Goal: Answer question/provide support: Share knowledge or assist other users

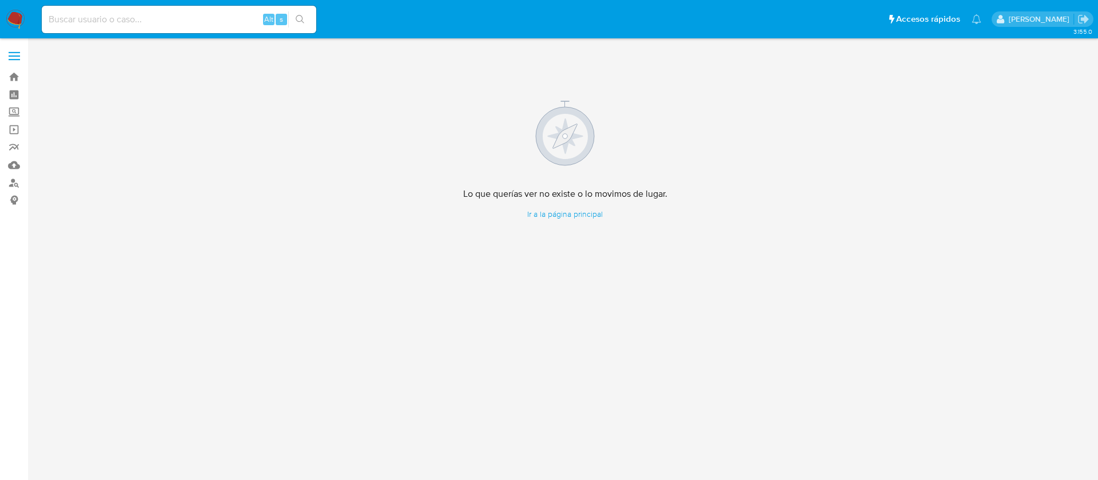
click at [22, 22] on img at bounding box center [15, 19] width 19 height 19
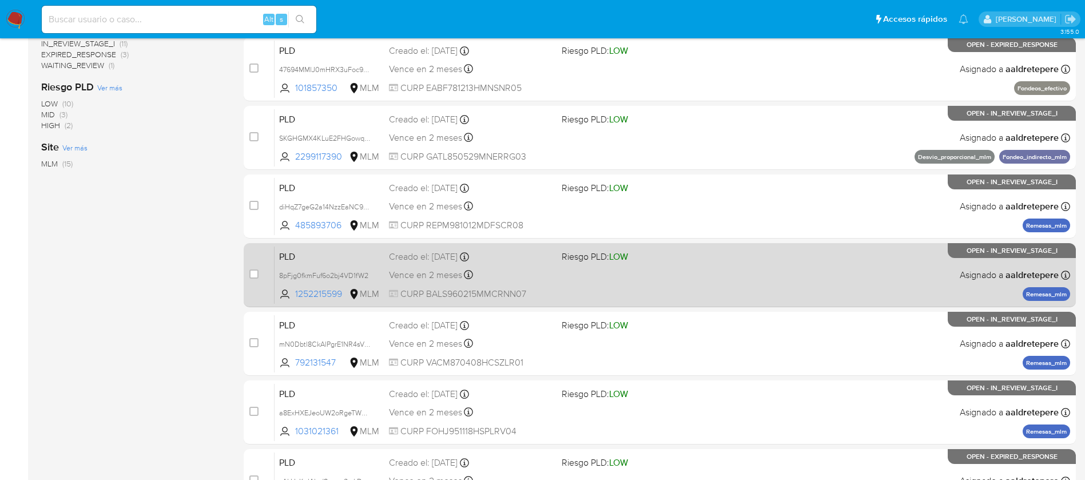
scroll to position [423, 0]
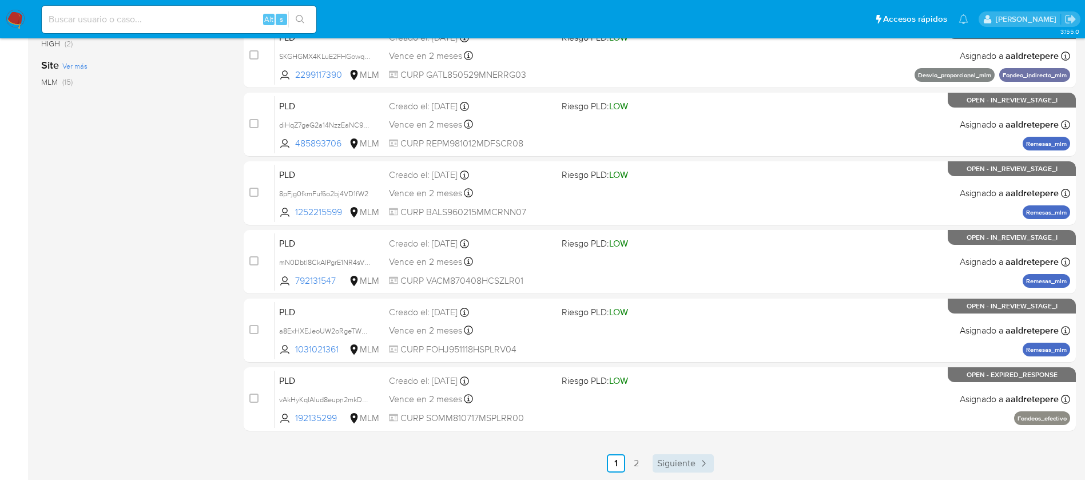
click at [683, 459] on span "Siguiente" at bounding box center [676, 463] width 38 height 9
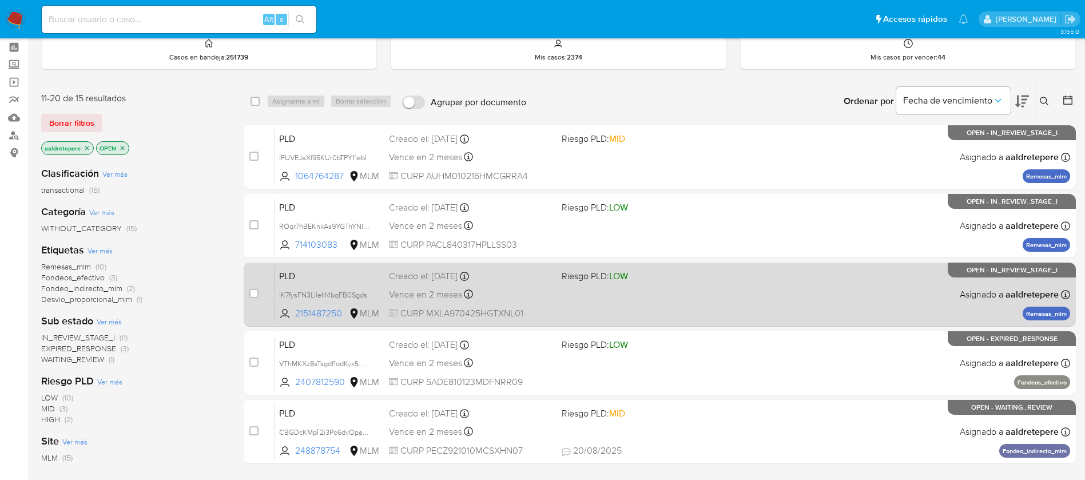
scroll to position [86, 0]
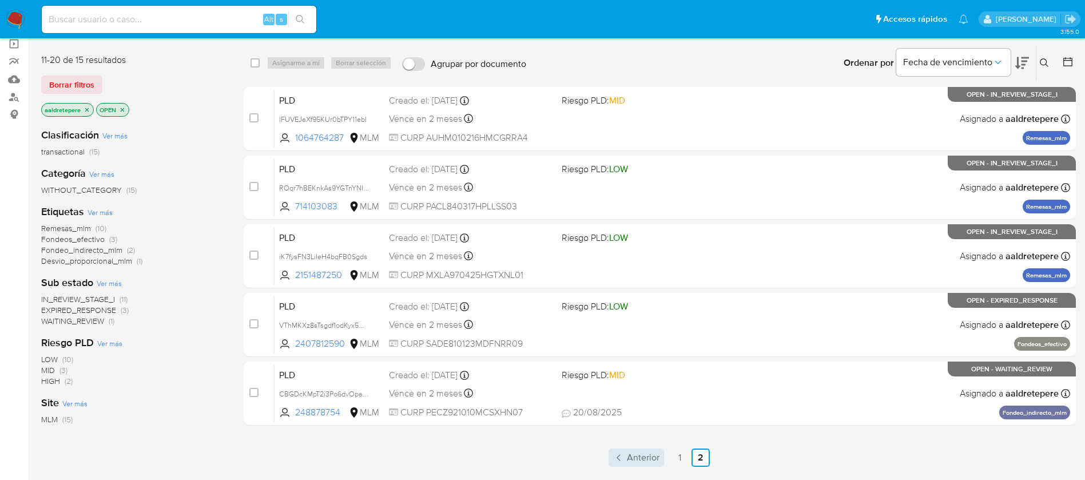
click at [622, 456] on icon "Paginación" at bounding box center [618, 457] width 11 height 11
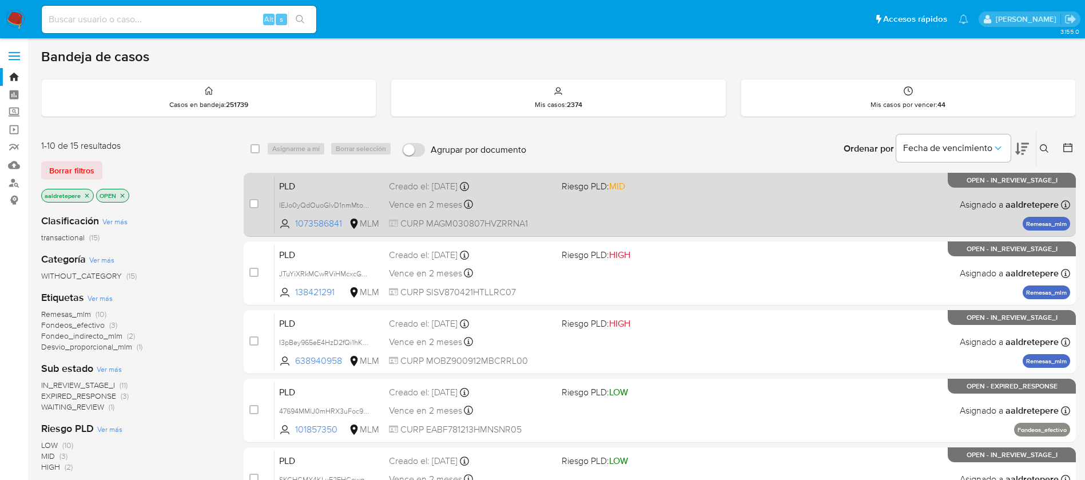
click at [583, 210] on div "PLD IEJo0yQdOuoGlvD1nmMto71c 1073586841 MLM Riesgo PLD: MID Creado el: 12/08/20…" at bounding box center [673, 205] width 796 height 58
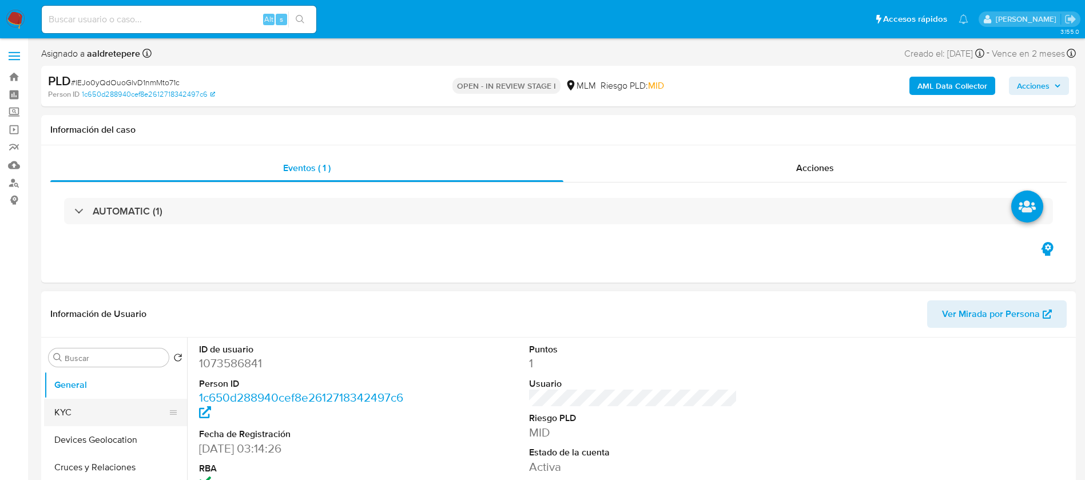
click at [122, 400] on button "KYC" at bounding box center [111, 412] width 134 height 27
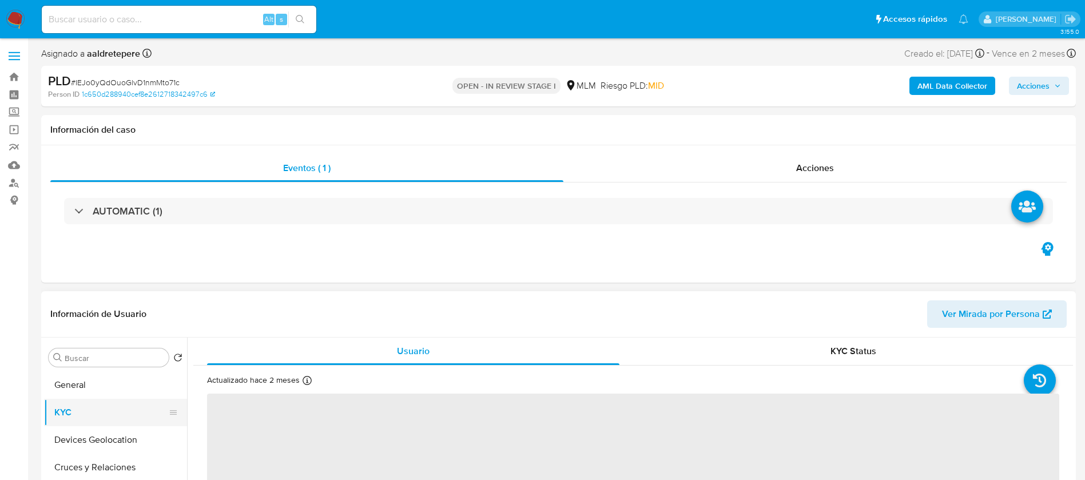
select select "10"
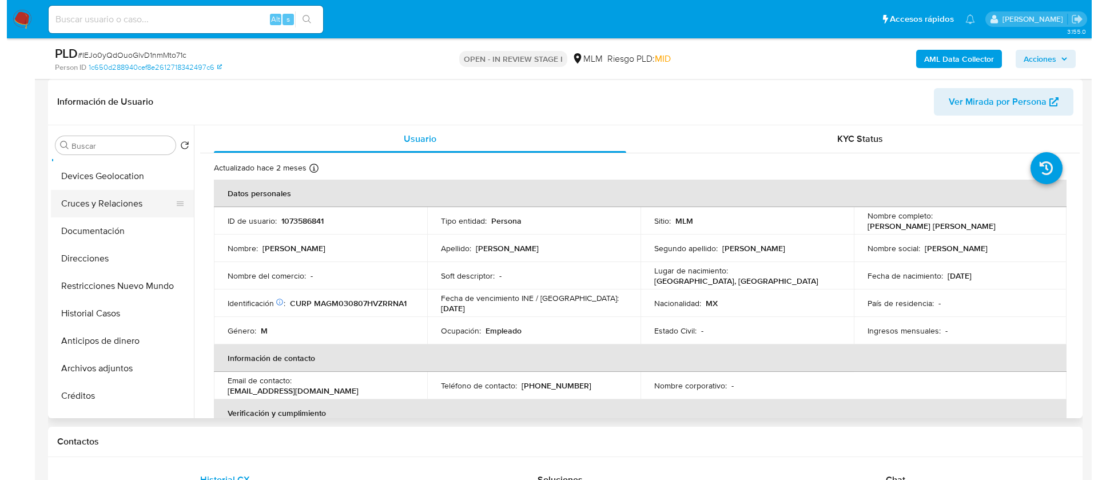
scroll to position [86, 0]
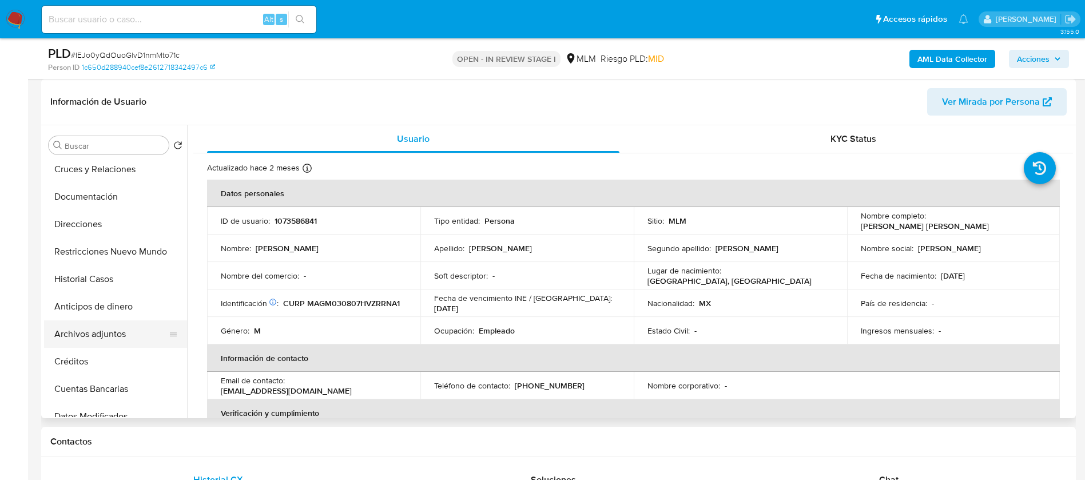
click at [112, 332] on button "Archivos adjuntos" at bounding box center [111, 333] width 134 height 27
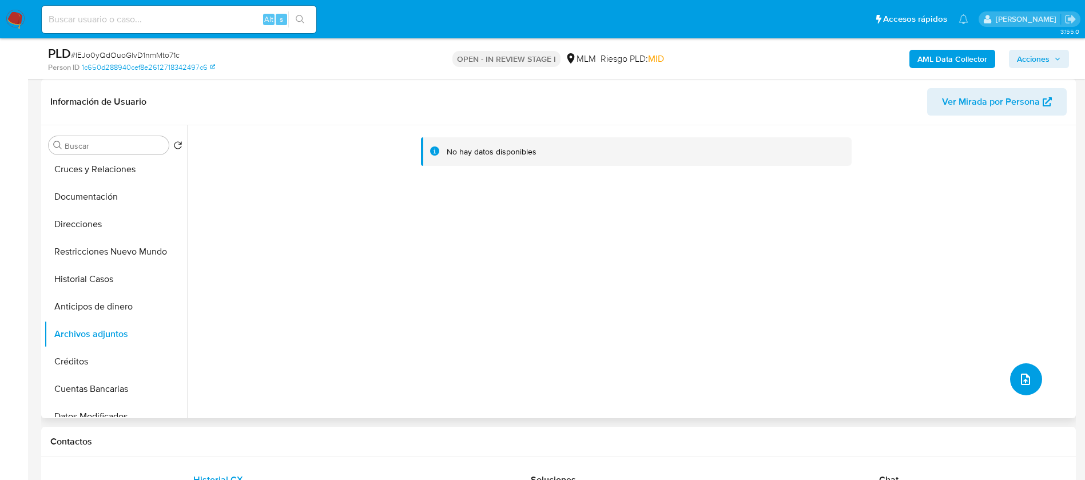
click at [1028, 376] on icon "upload-file" at bounding box center [1026, 379] width 14 height 14
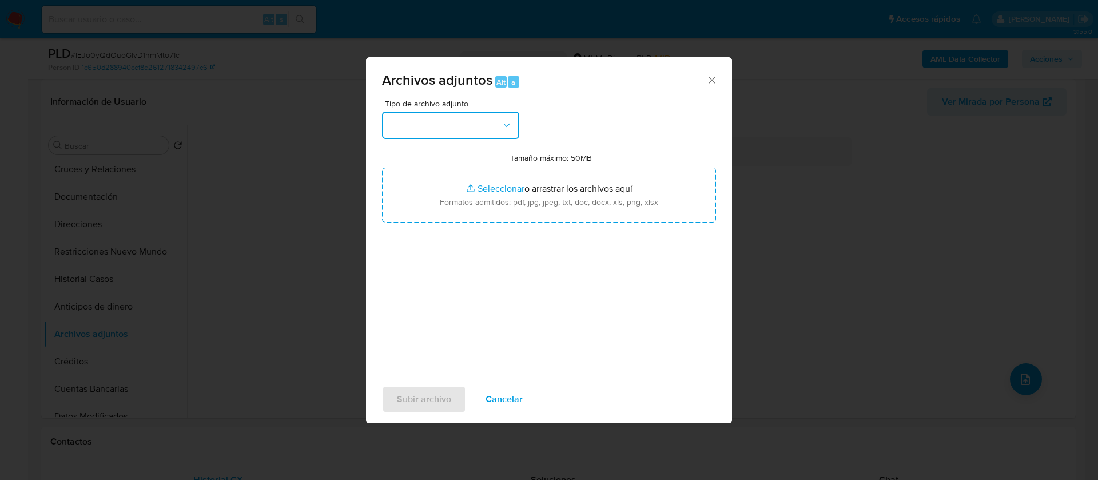
click at [451, 113] on button "button" at bounding box center [450, 125] width 137 height 27
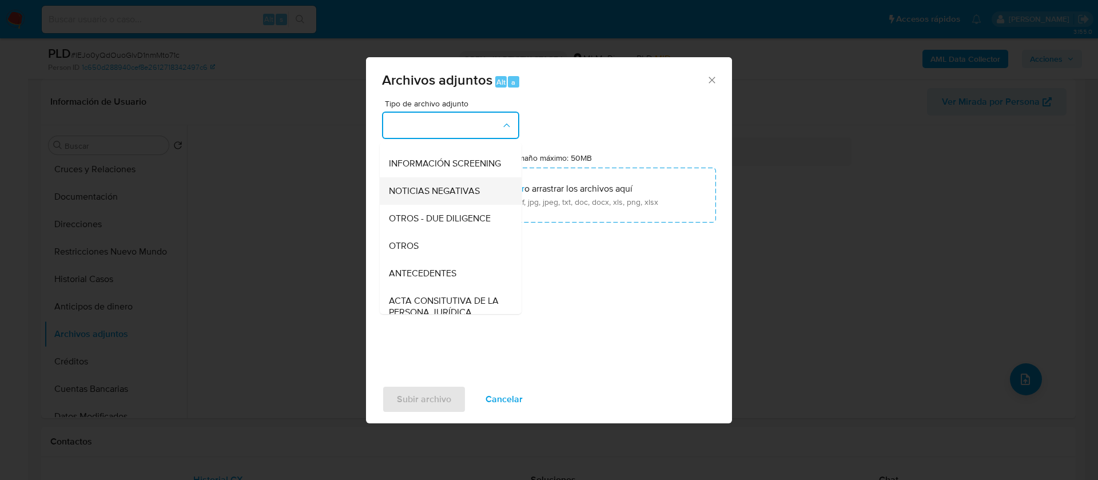
scroll to position [118, 0]
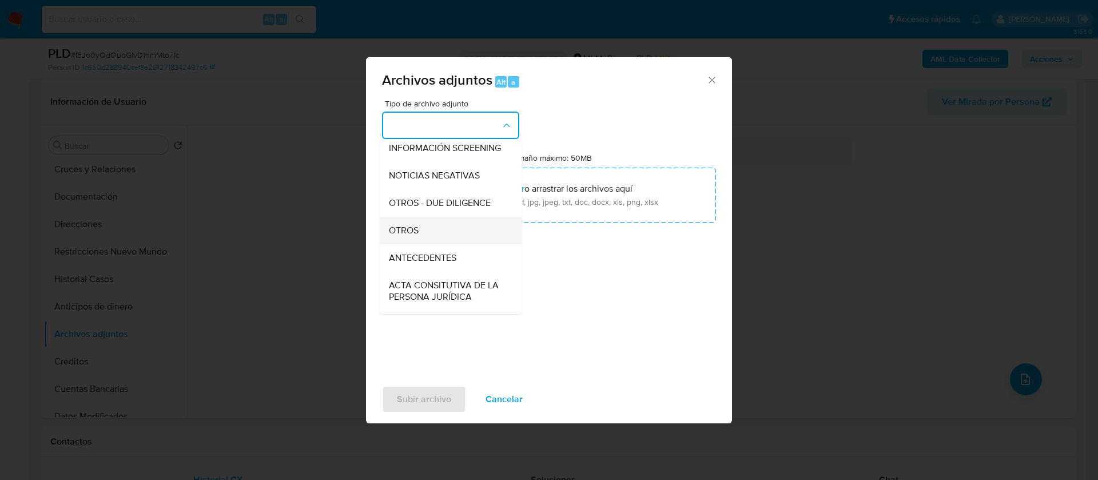
click at [428, 232] on div "OTROS" at bounding box center [447, 230] width 117 height 27
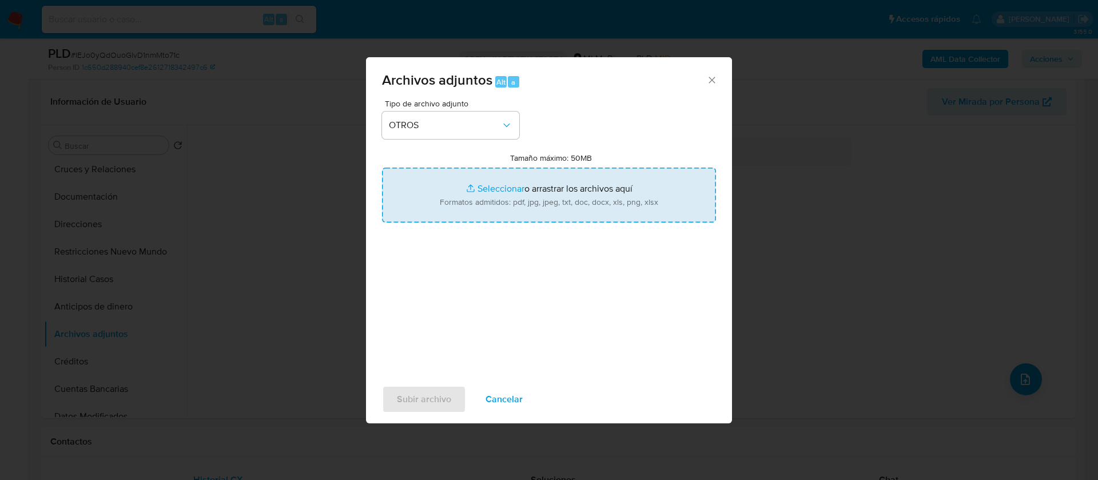
click at [504, 210] on input "Tamaño máximo: 50MB Seleccionar archivos" at bounding box center [549, 195] width 334 height 55
type input "C:\fakepath\1073586841_Manuel Eduardo Martinez Garcia_AGOSTO 2025.pdf"
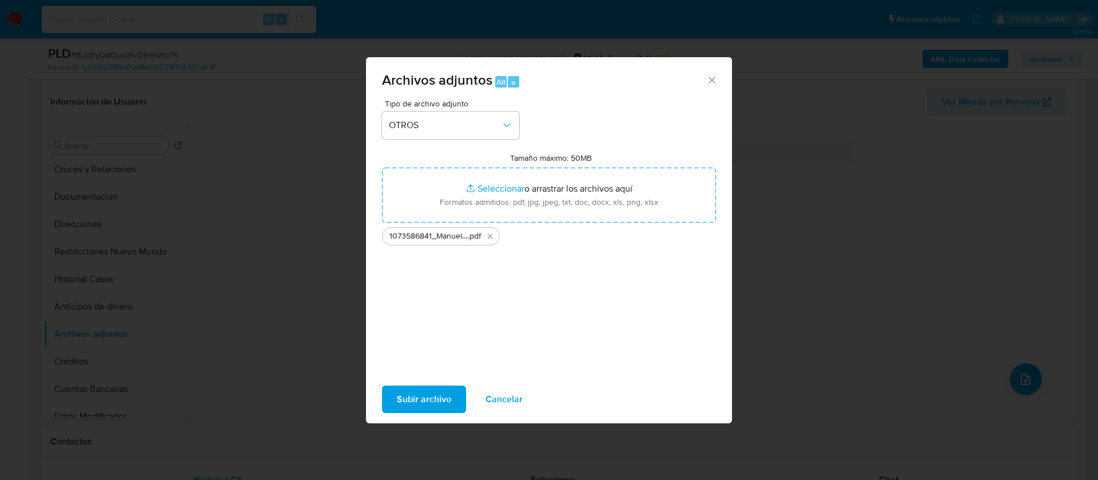
click at [429, 404] on span "Subir archivo" at bounding box center [424, 399] width 54 height 25
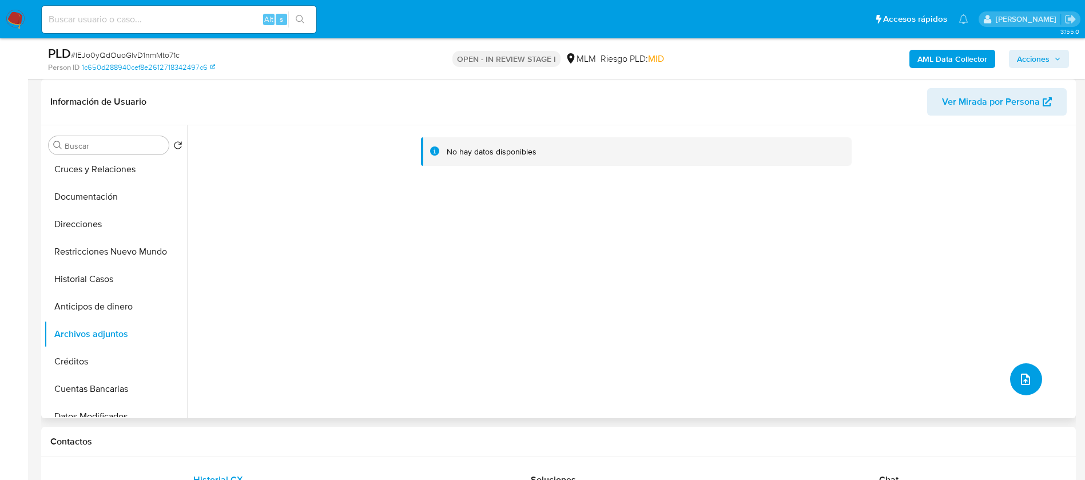
click at [1019, 384] on icon "upload-file" at bounding box center [1026, 379] width 14 height 14
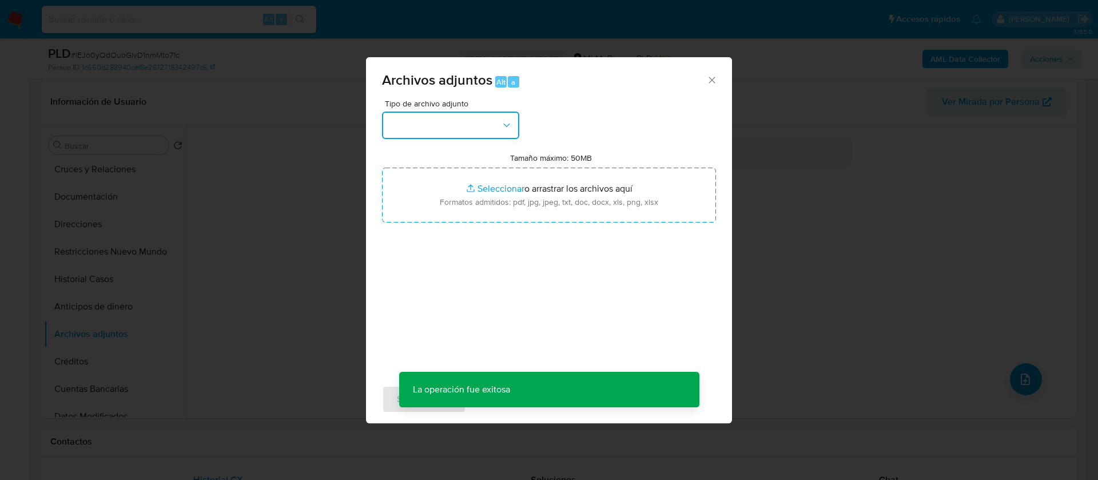
click at [479, 132] on button "button" at bounding box center [450, 125] width 137 height 27
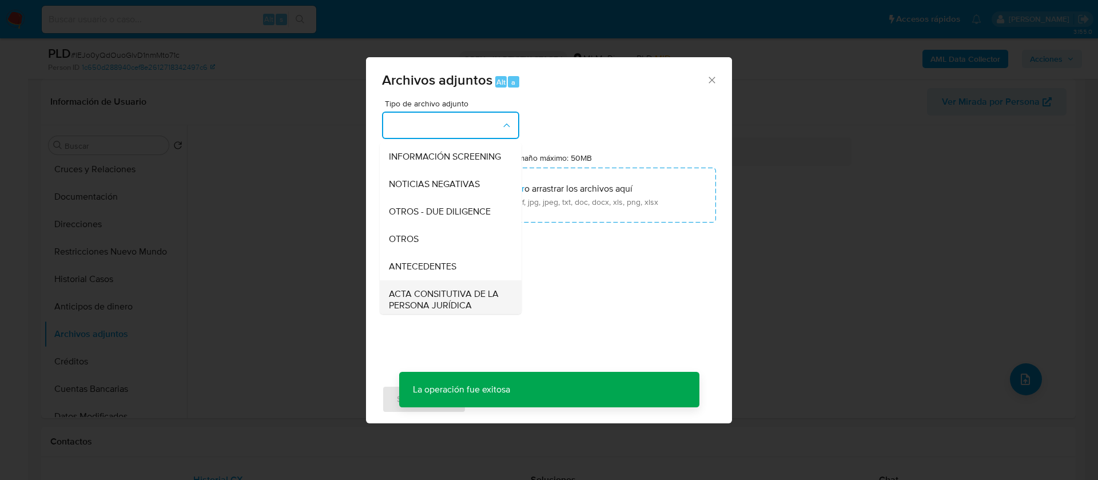
scroll to position [204, 0]
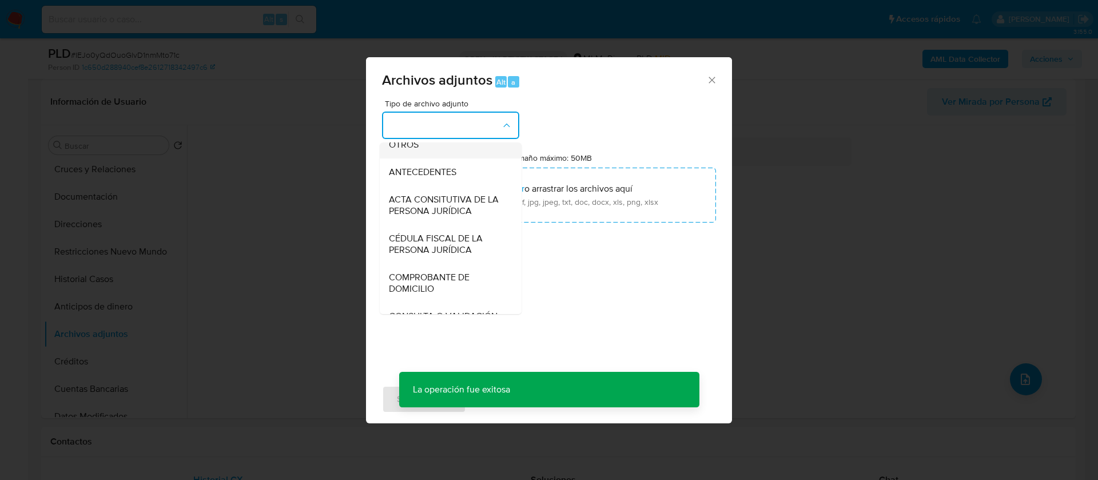
click at [427, 158] on div "OTROS" at bounding box center [447, 144] width 117 height 27
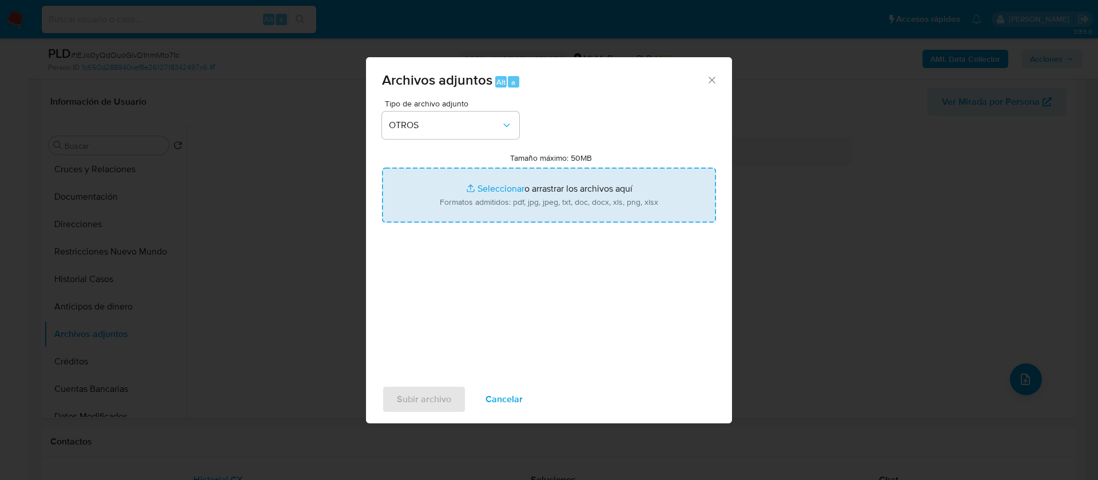
click at [506, 181] on input "Tamaño máximo: 50MB Seleccionar archivos" at bounding box center [549, 195] width 334 height 55
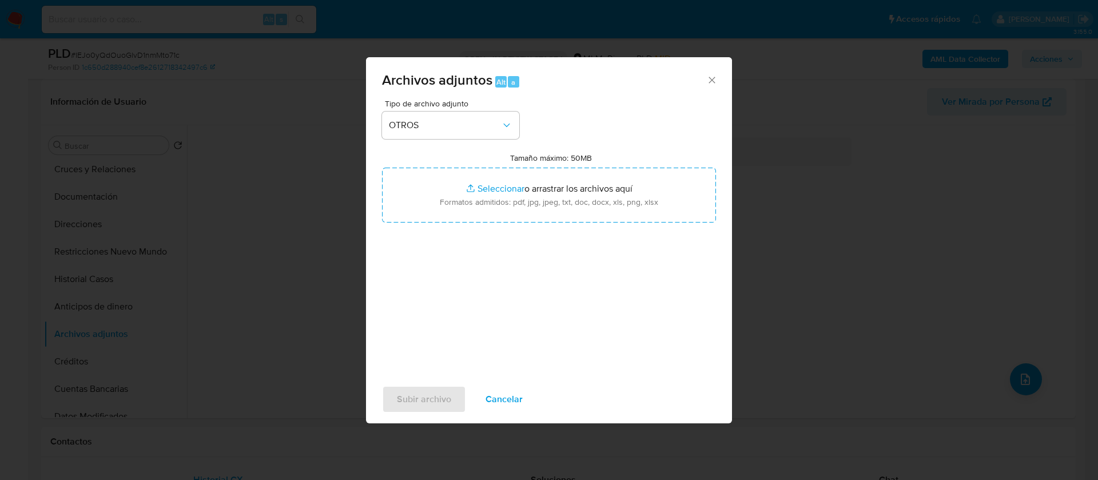
click at [492, 405] on span "Cancelar" at bounding box center [504, 399] width 37 height 25
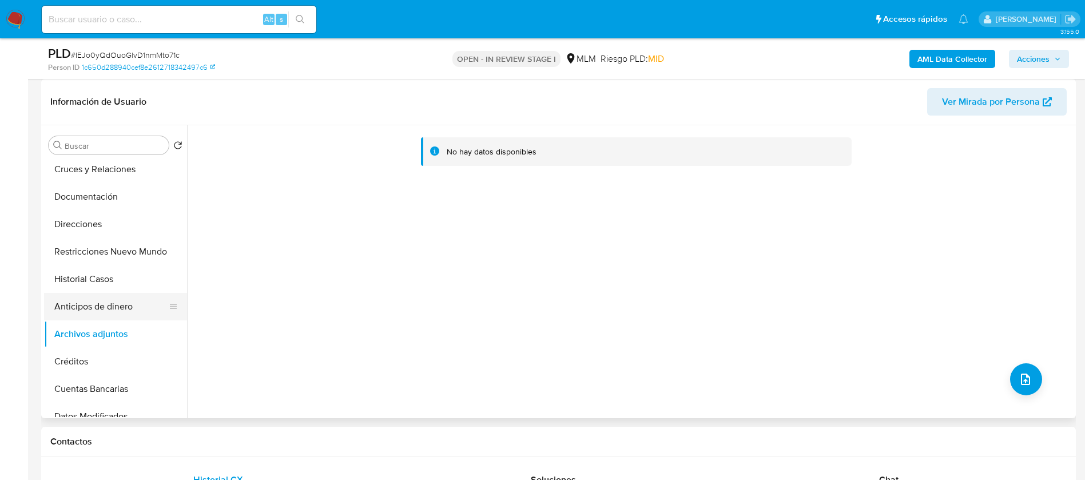
click at [117, 307] on button "Anticipos de dinero" at bounding box center [111, 306] width 134 height 27
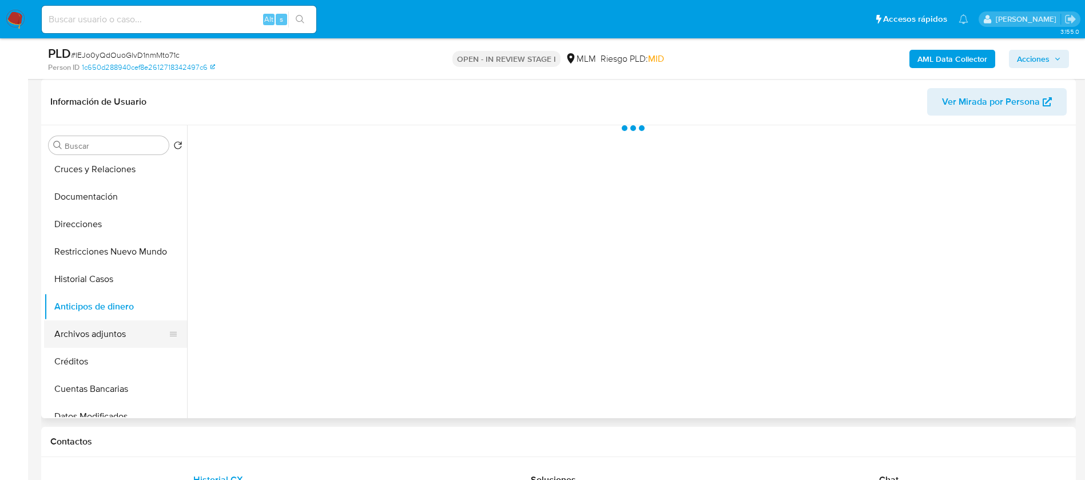
drag, startPoint x: 110, startPoint y: 317, endPoint x: 107, endPoint y: 325, distance: 8.2
click at [107, 318] on button "Anticipos de dinero" at bounding box center [115, 306] width 143 height 27
click at [108, 331] on button "Archivos adjuntos" at bounding box center [111, 333] width 134 height 27
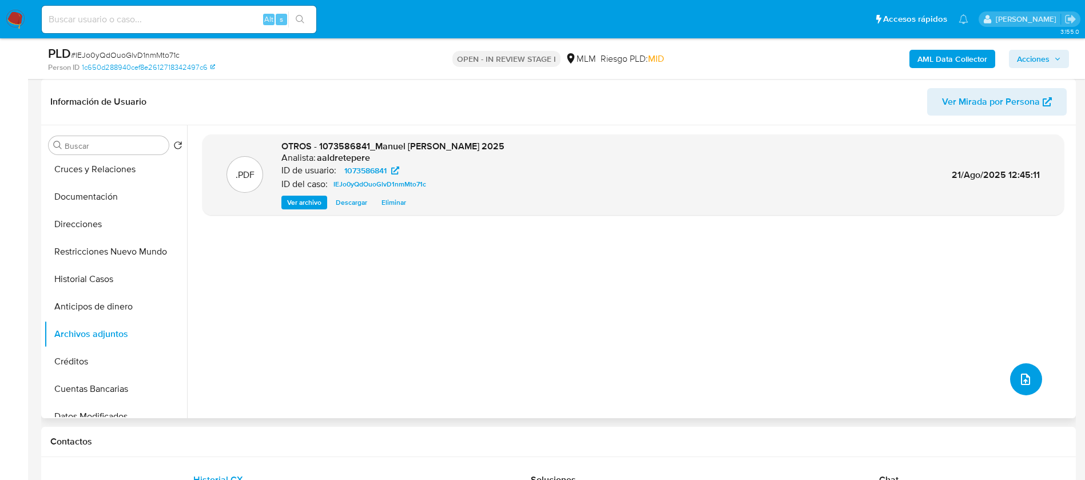
click at [1028, 386] on button "upload-file" at bounding box center [1026, 379] width 32 height 32
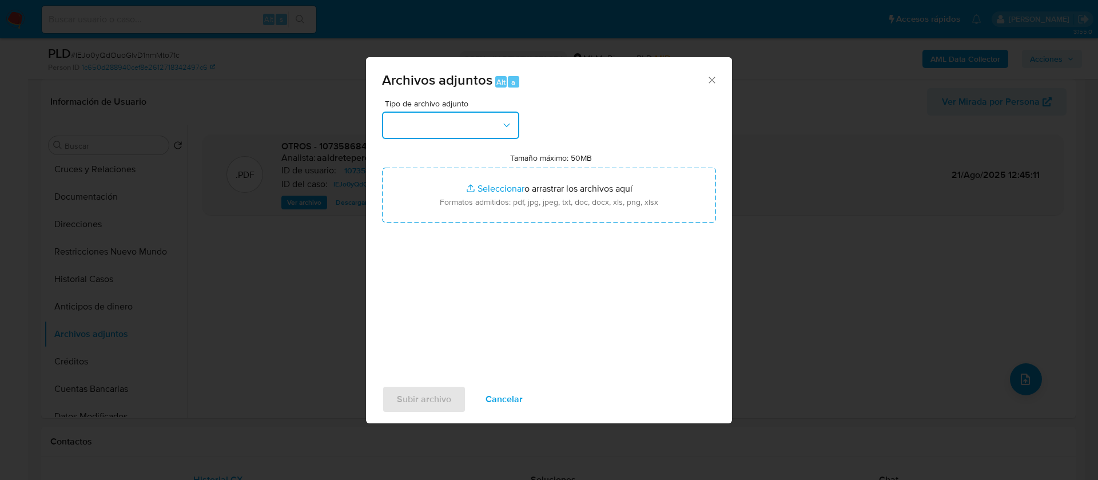
click at [436, 116] on button "button" at bounding box center [450, 125] width 137 height 27
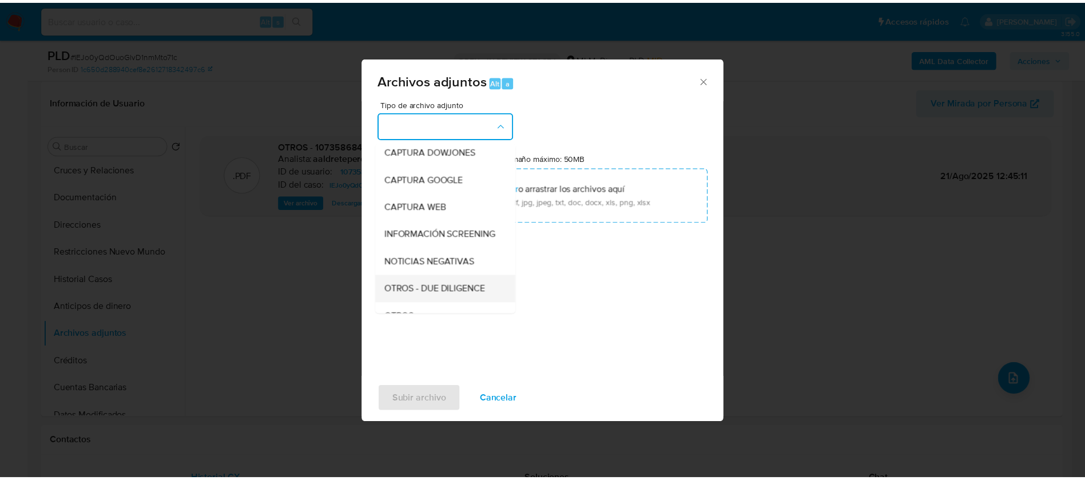
scroll to position [118, 0]
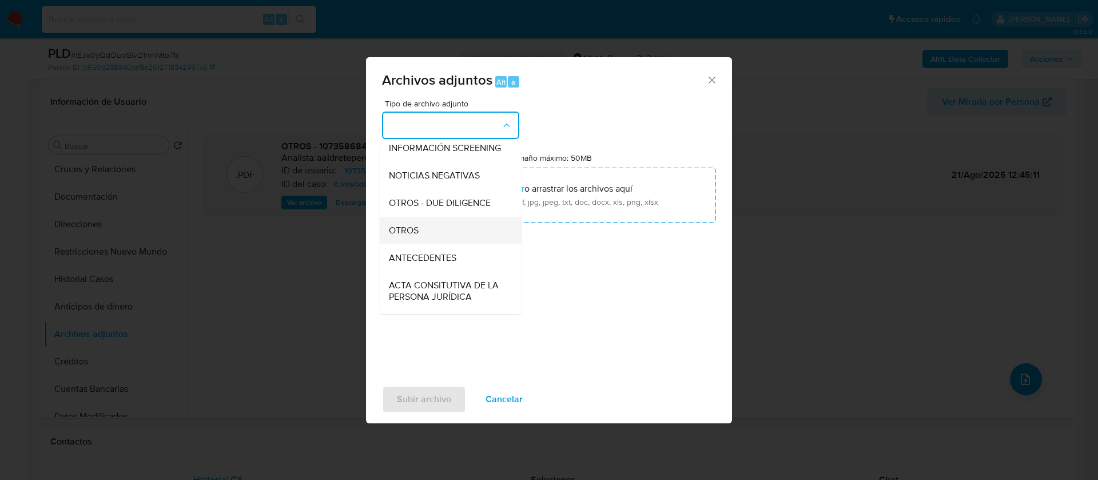
click at [464, 244] on div "OTROS" at bounding box center [447, 230] width 117 height 27
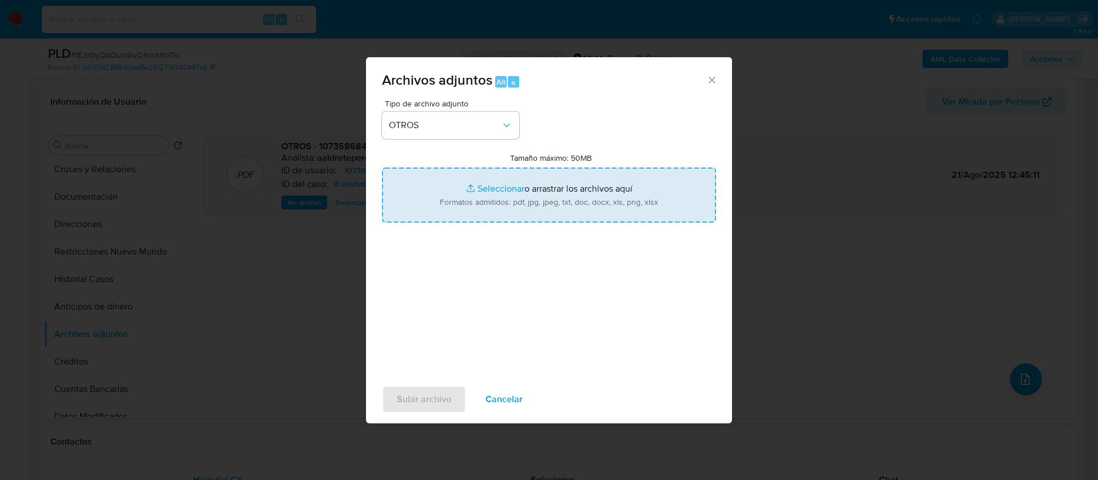
click at [531, 210] on input "Tamaño máximo: 50MB Seleccionar archivos" at bounding box center [549, 195] width 334 height 55
type input "C:\fakepath\1073586841_MANUEL EDUARDO MARTINEZ GARCIA_AGOSTO 2025.xlsx"
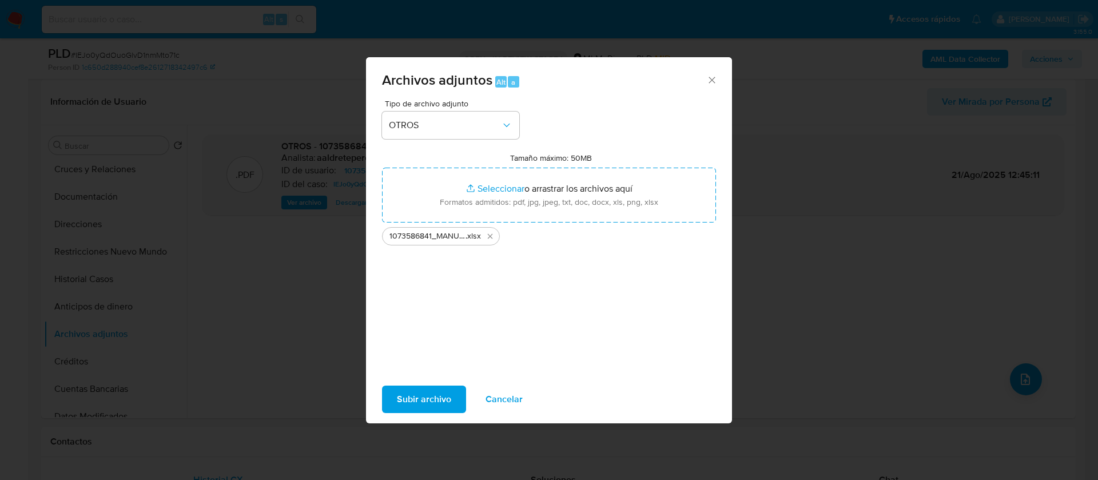
click at [432, 399] on span "Subir archivo" at bounding box center [424, 399] width 54 height 25
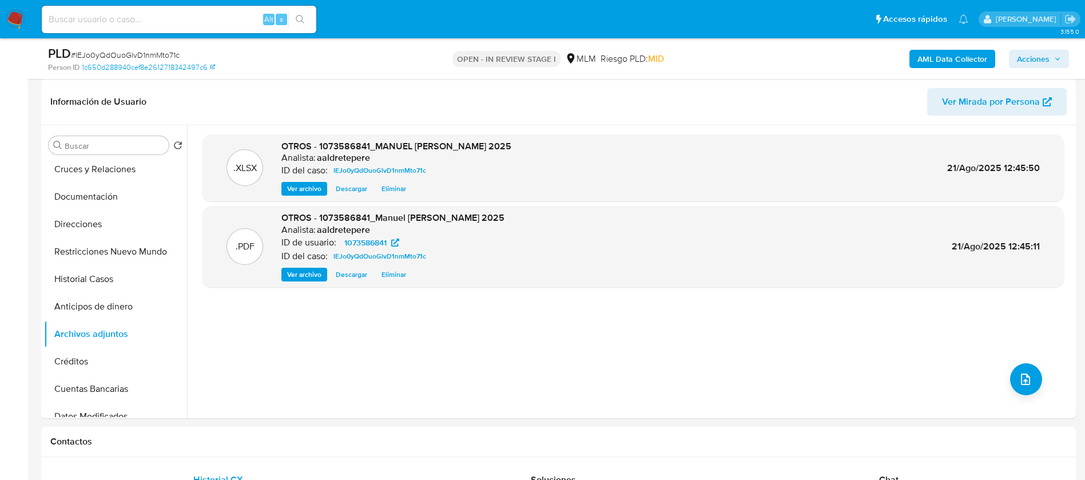
click at [1027, 55] on span "Acciones" at bounding box center [1033, 59] width 33 height 18
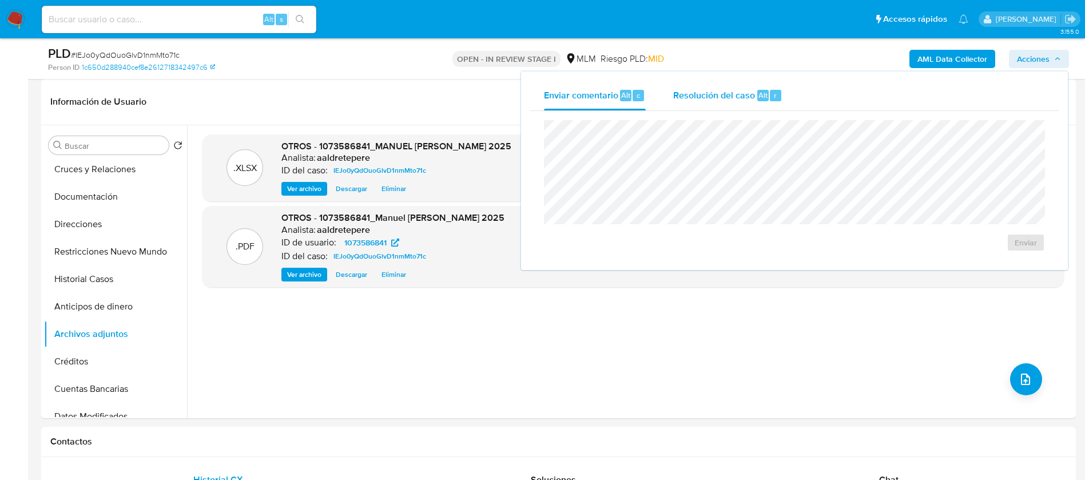
click at [703, 101] on span "Resolución del caso" at bounding box center [714, 94] width 82 height 13
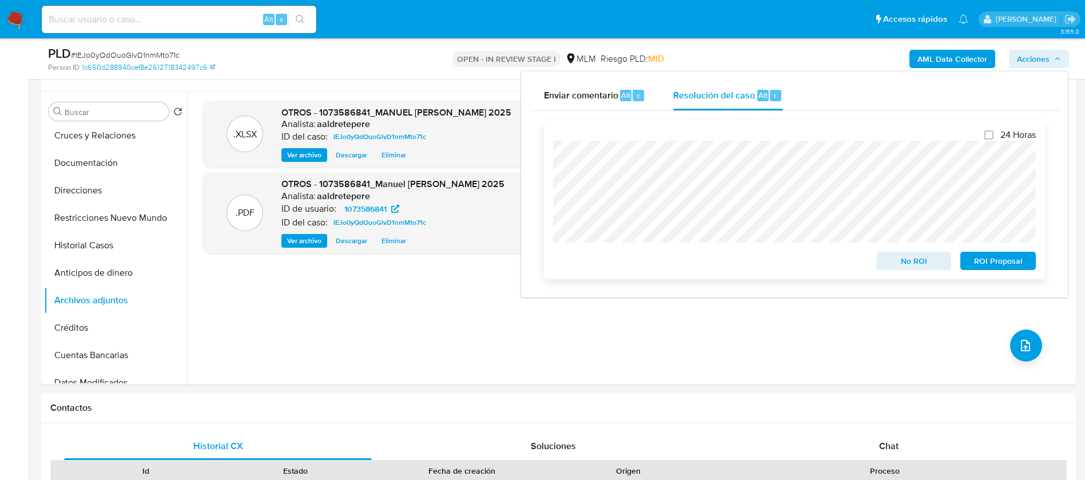
scroll to position [257, 0]
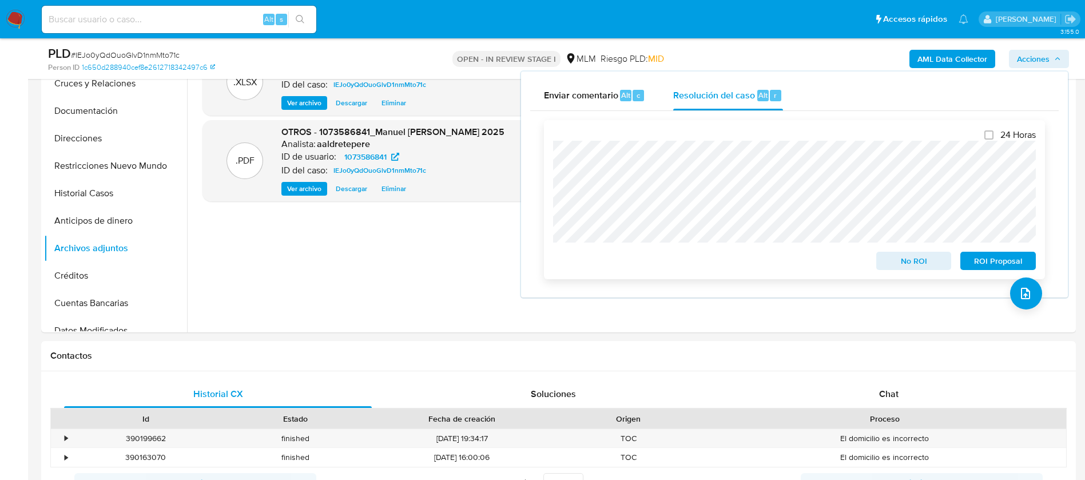
click at [552, 196] on div "24 Horas No ROI ROI Proposal" at bounding box center [794, 199] width 501 height 159
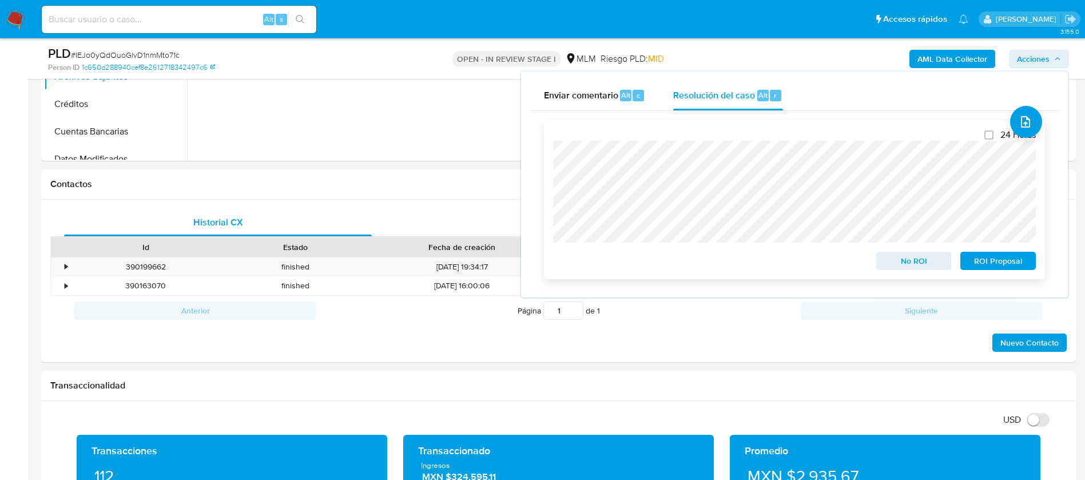
click at [904, 261] on span "No ROI" at bounding box center [913, 261] width 59 height 16
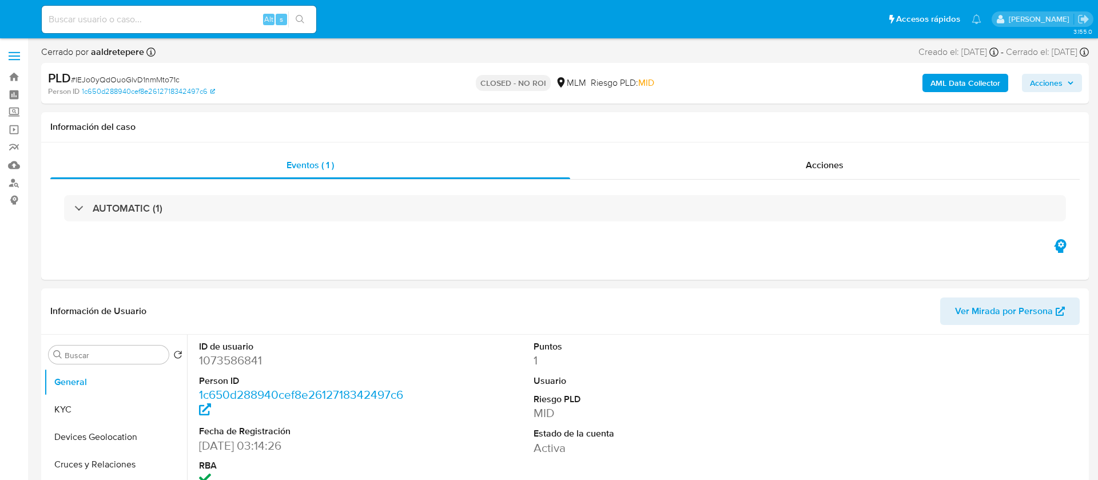
select select "10"
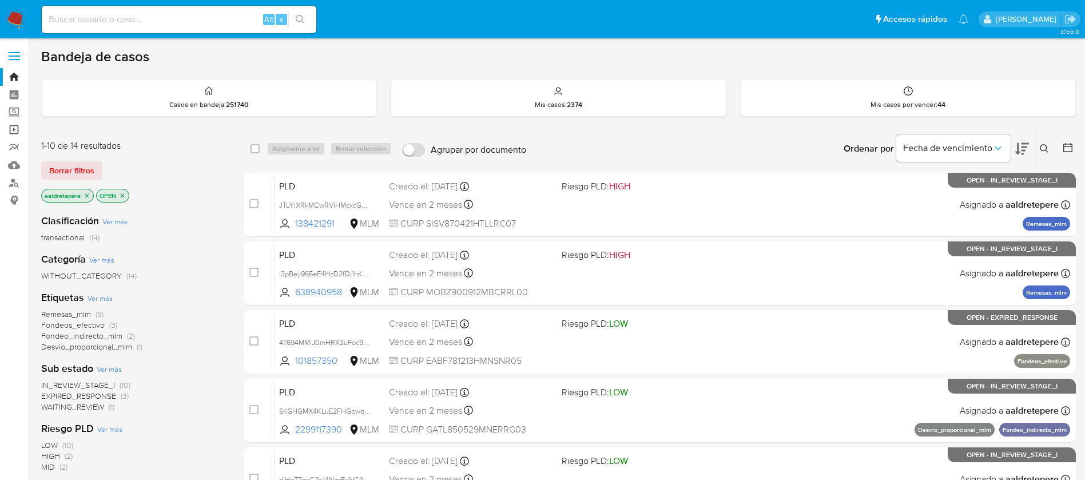
click at [18, 130] on link "Operaciones masivas" at bounding box center [68, 130] width 136 height 18
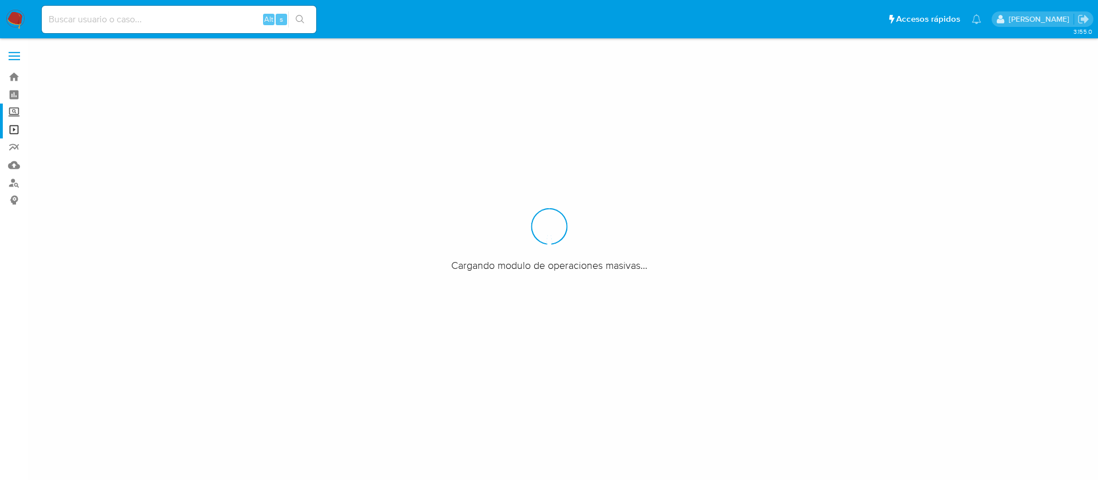
click at [14, 113] on label "Screening" at bounding box center [68, 113] width 136 height 18
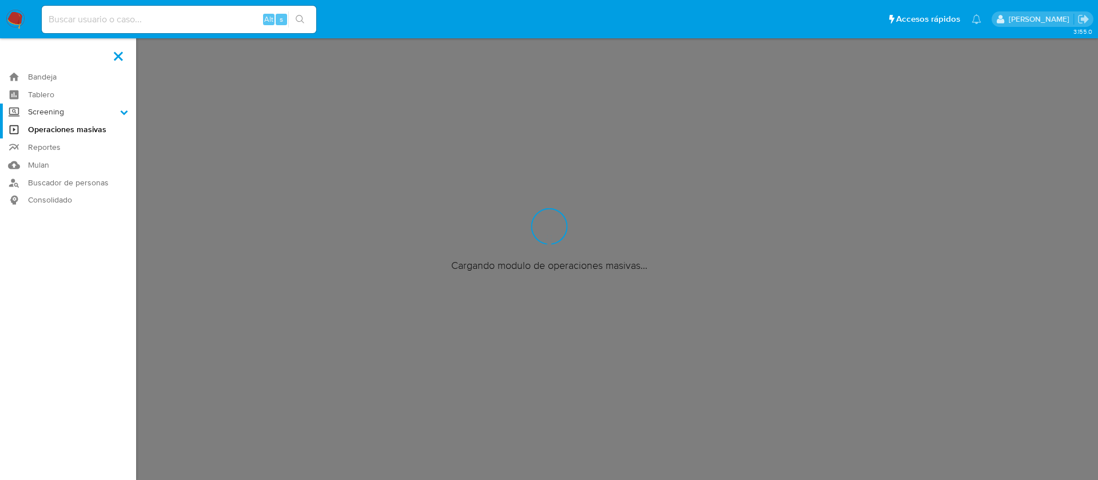
click at [0, 0] on input "Screening" at bounding box center [0, 0] width 0 height 0
click at [82, 162] on link "Herramientas" at bounding box center [68, 157] width 136 height 14
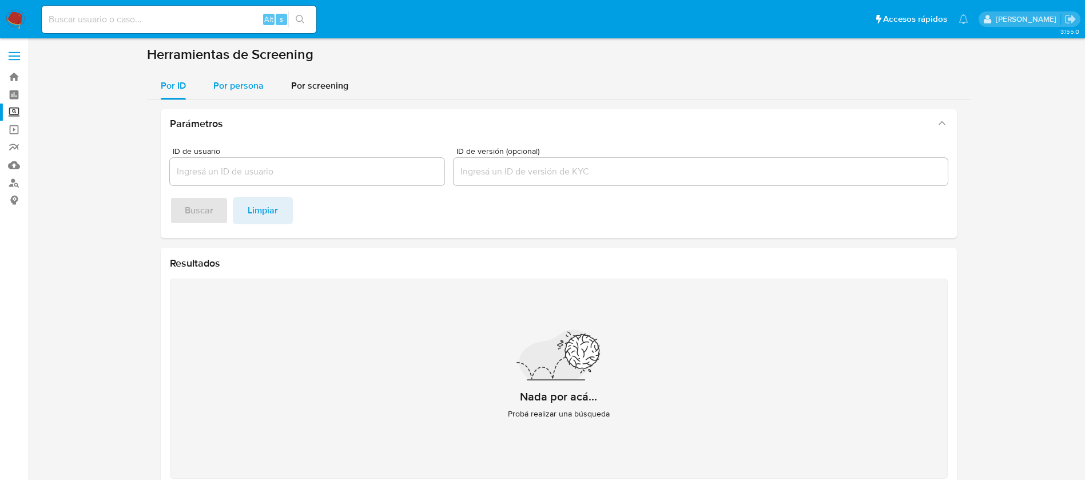
click at [254, 81] on span "Por persona" at bounding box center [238, 85] width 50 height 13
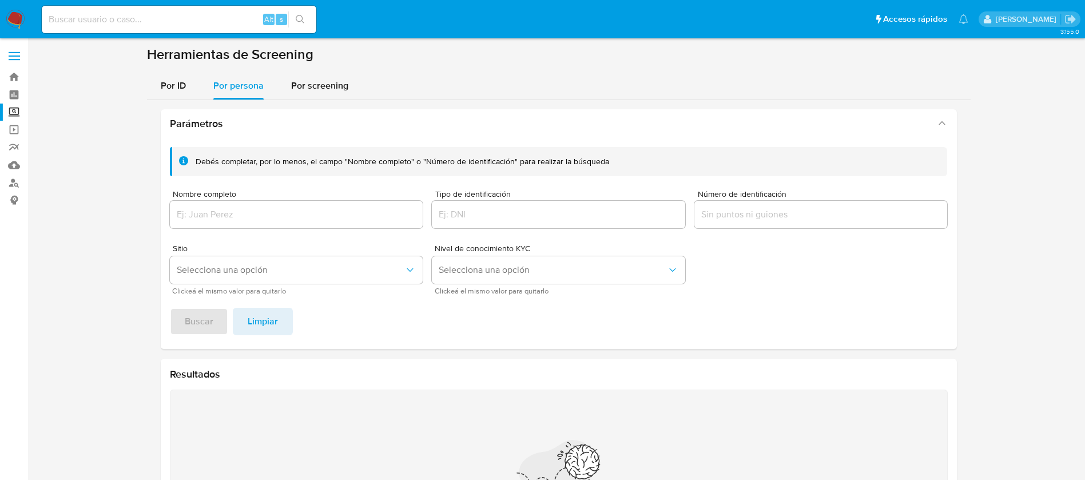
click at [317, 206] on div at bounding box center [296, 214] width 253 height 27
drag, startPoint x: 321, startPoint y: 212, endPoint x: 339, endPoint y: 240, distance: 33.5
click at [321, 213] on input "Nombre completo" at bounding box center [296, 214] width 253 height 15
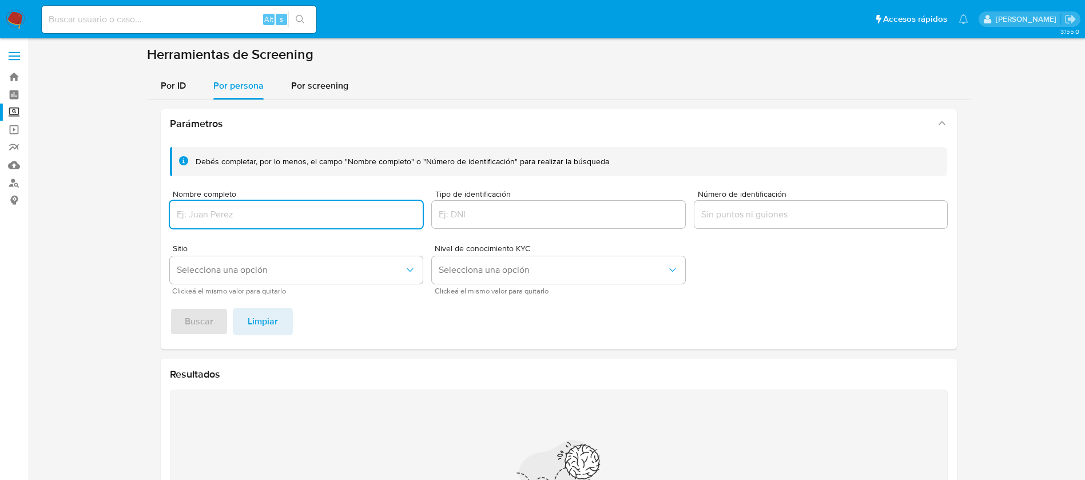
click at [292, 216] on input "Nombre completo" at bounding box center [296, 214] width 253 height 15
type input "IRMA EUGENIA SORIANO"
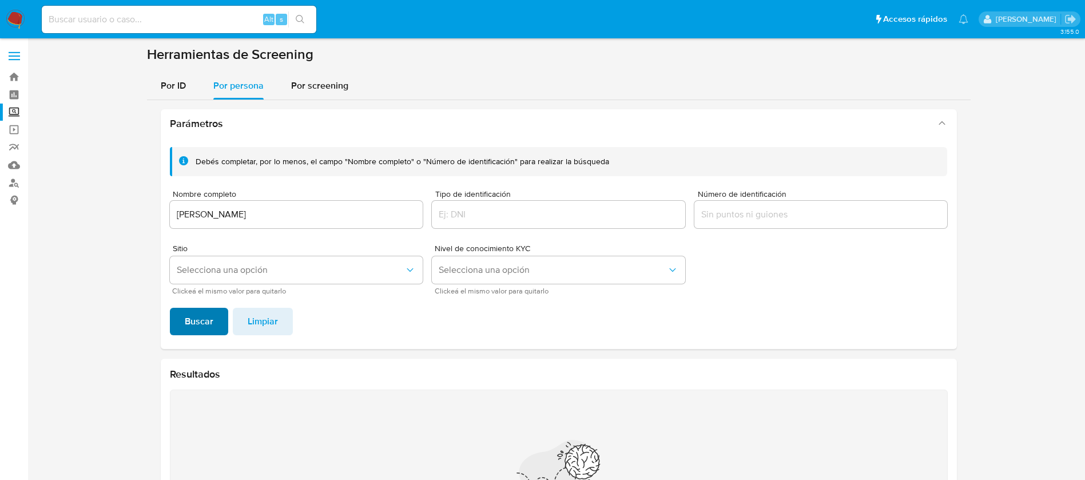
click at [210, 309] on span "Buscar" at bounding box center [199, 321] width 29 height 25
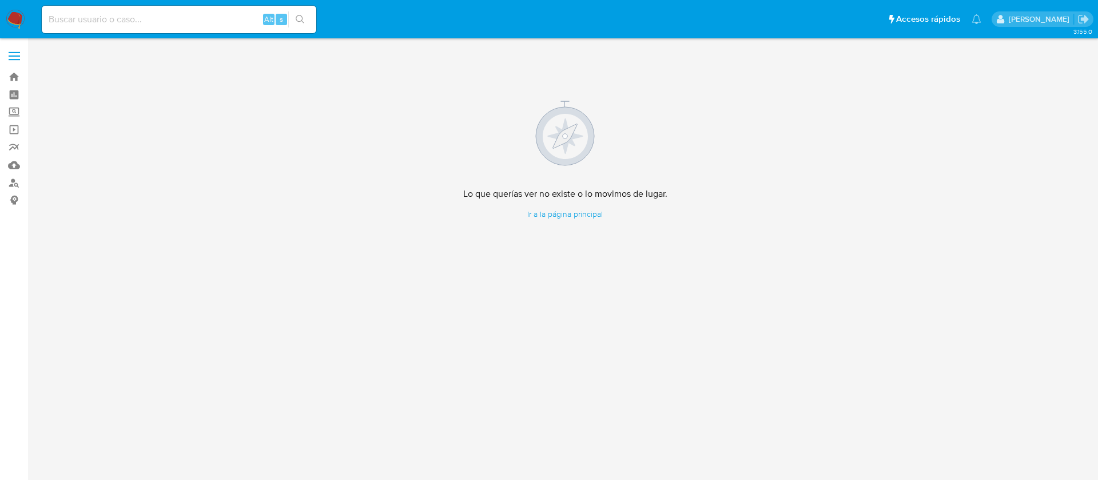
click at [19, 19] on img at bounding box center [15, 19] width 19 height 19
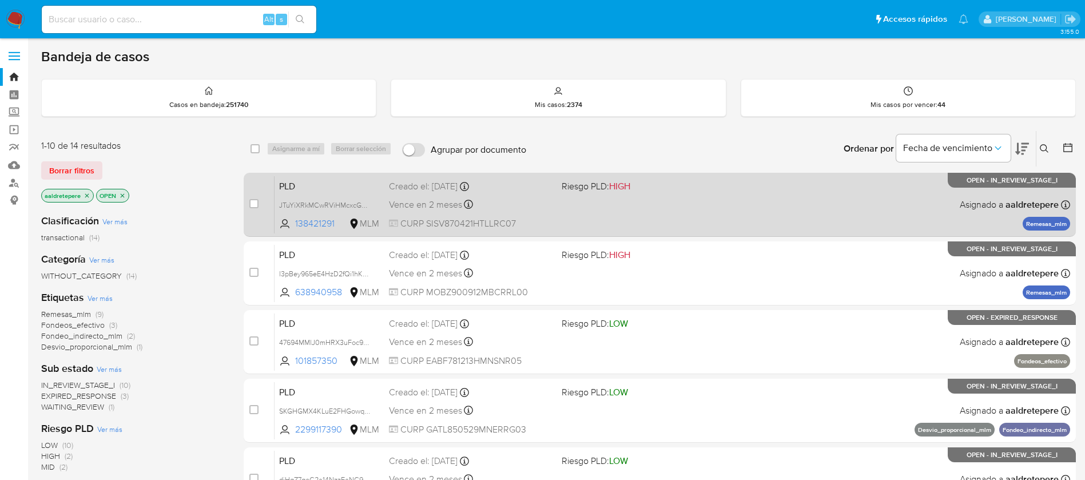
click at [657, 211] on div "PLD JTuYiXRkMCwRViHMcxcGGl11 138421291 MLM Riesgo PLD: HIGH Creado el: 12/08/20…" at bounding box center [673, 205] width 796 height 58
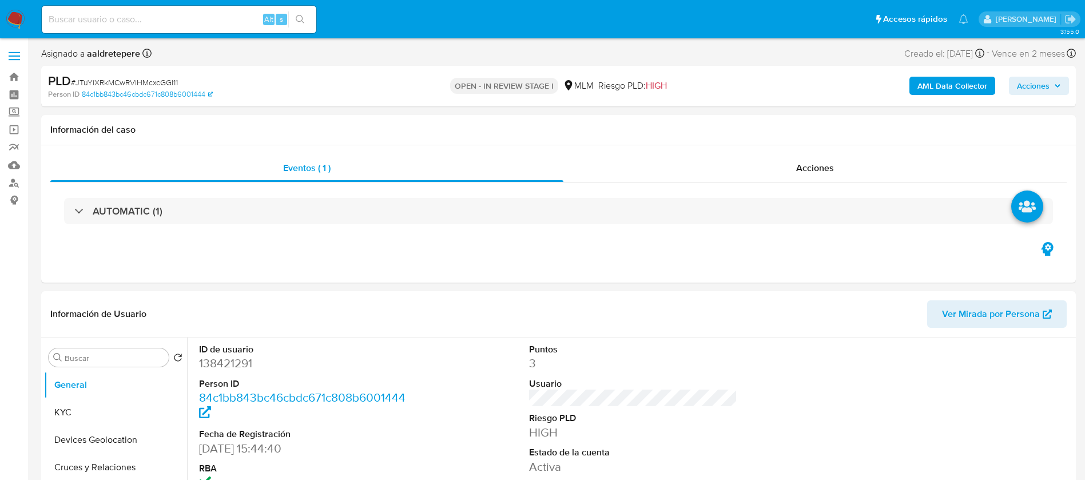
select select "10"
click at [81, 417] on button "KYC" at bounding box center [111, 412] width 134 height 27
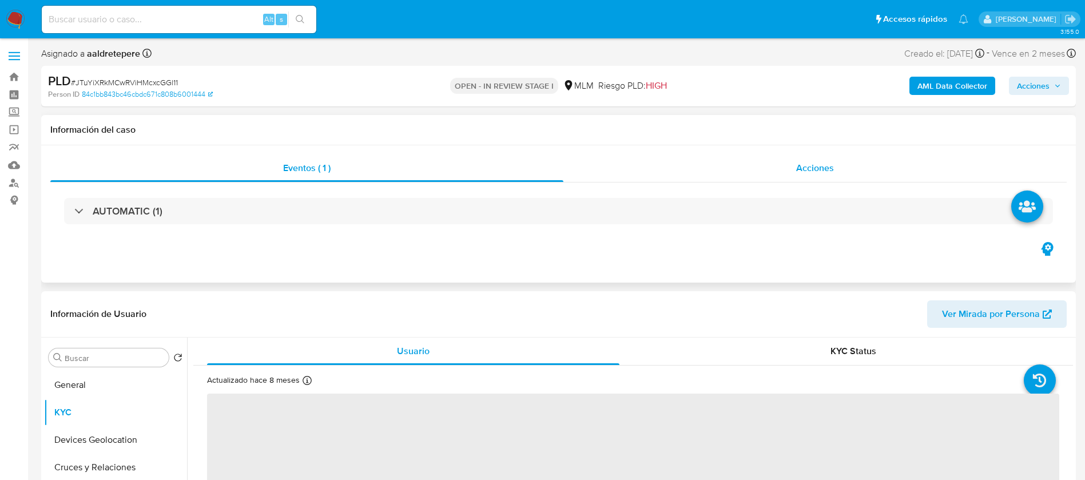
click at [829, 166] on span "Acciones" at bounding box center [815, 167] width 38 height 13
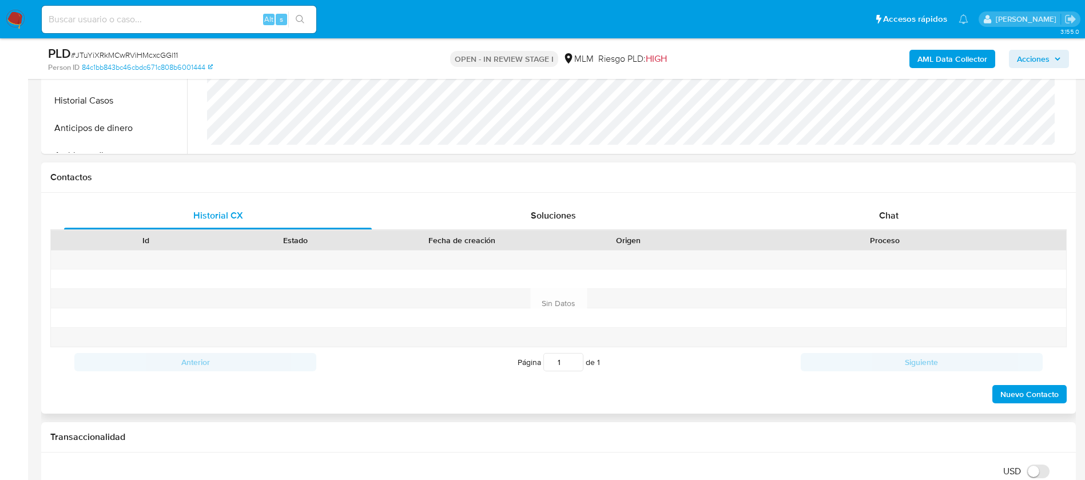
scroll to position [515, 0]
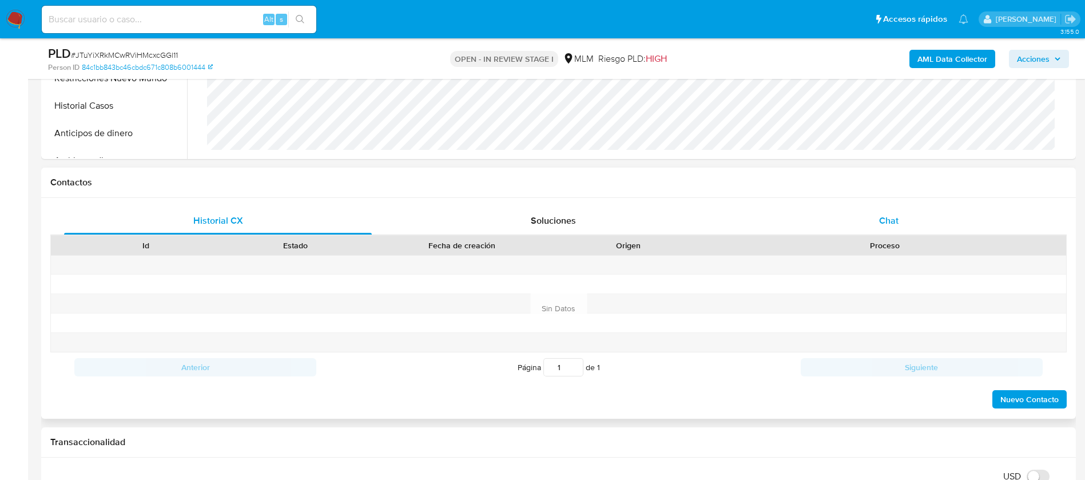
click at [899, 232] on div "Chat" at bounding box center [889, 220] width 308 height 27
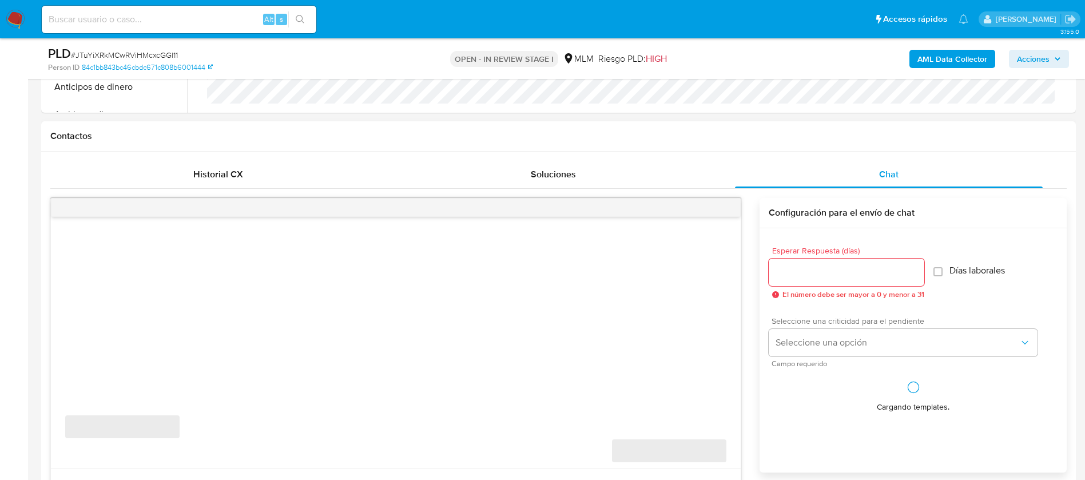
scroll to position [600, 0]
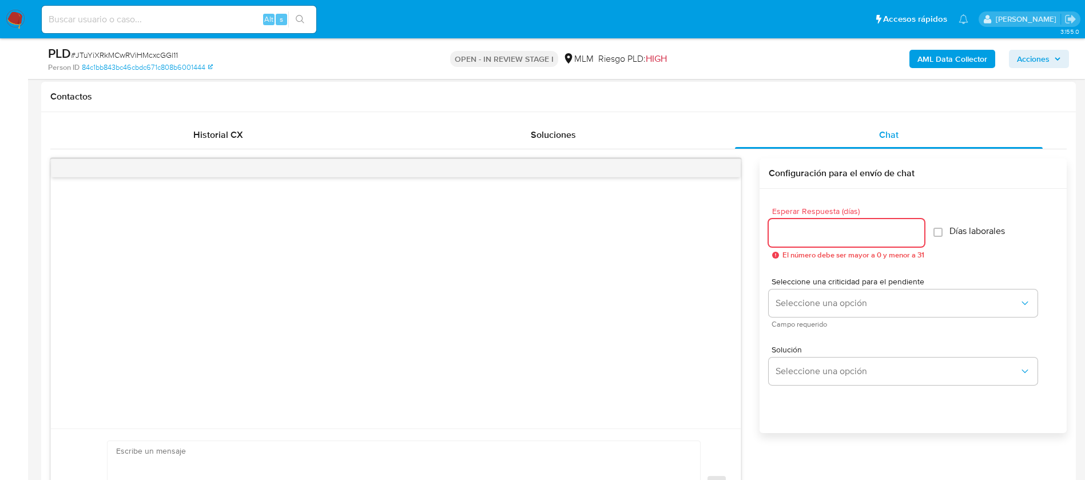
click at [796, 225] on input "Esperar Respuesta (días)" at bounding box center [847, 232] width 156 height 15
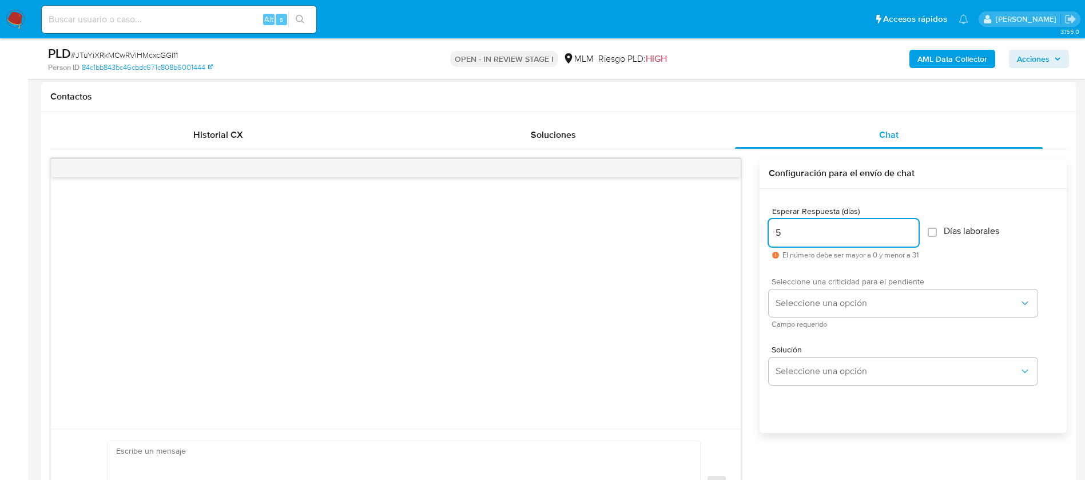
type input "5"
click at [811, 288] on div "Seleccione una criticidad para el pendiente Seleccione una opción Campo requeri…" at bounding box center [903, 302] width 269 height 50
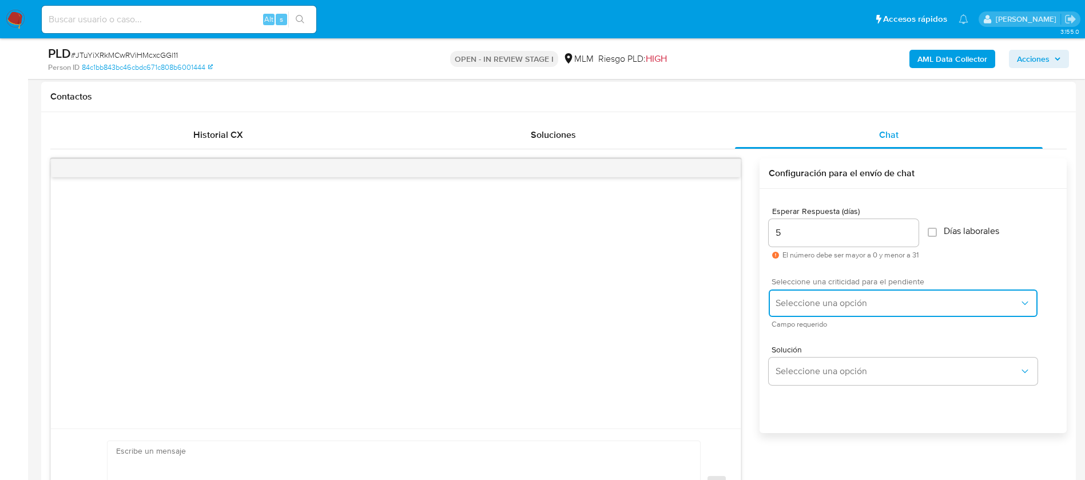
click at [812, 299] on span "Seleccione una opción" at bounding box center [898, 302] width 244 height 11
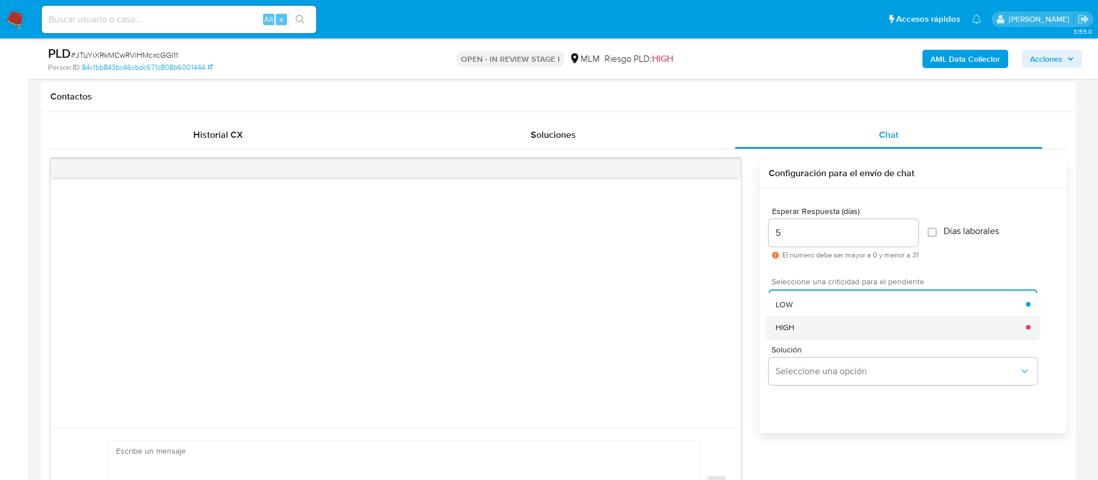
click at [800, 324] on div "HIGH" at bounding box center [901, 327] width 250 height 23
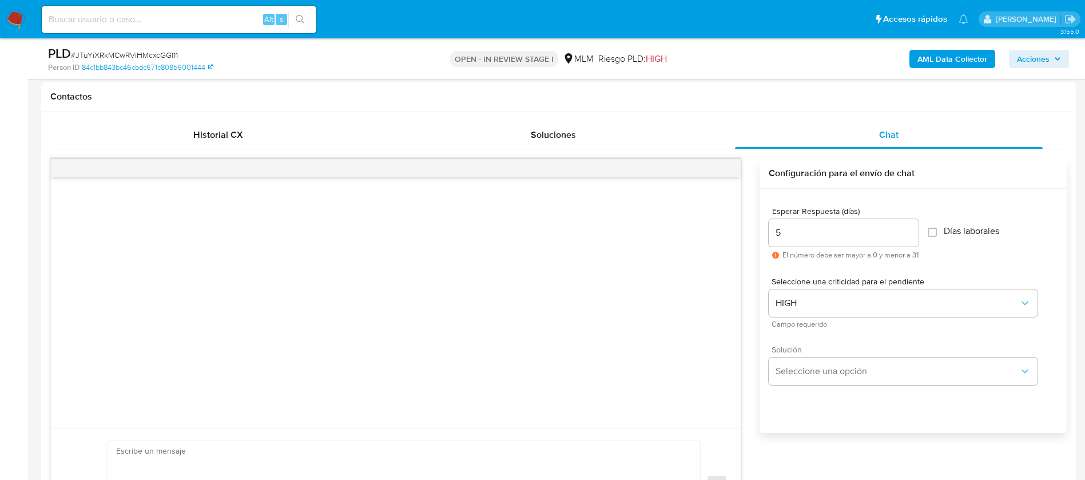
click at [806, 356] on div "Solución Seleccione una opción" at bounding box center [903, 364] width 269 height 39
click at [822, 379] on button "Seleccione una opción" at bounding box center [903, 370] width 269 height 27
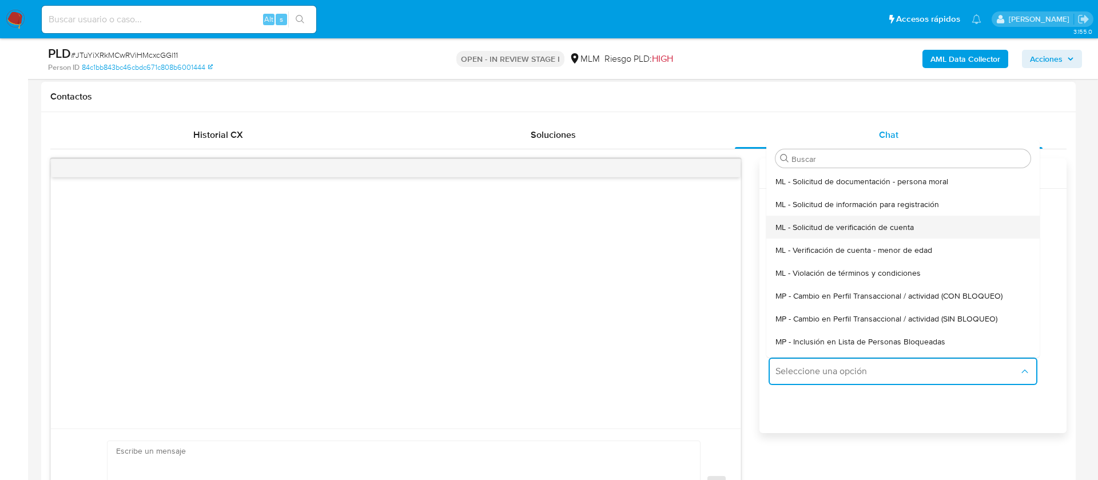
click at [840, 235] on div "ML - Solicitud de verificación de cuenta" at bounding box center [903, 227] width 255 height 23
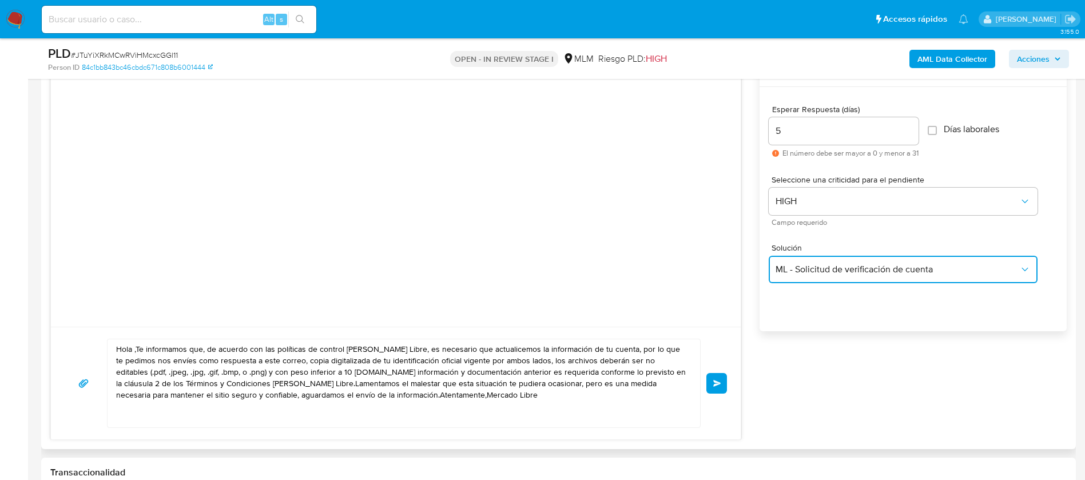
scroll to position [772, 0]
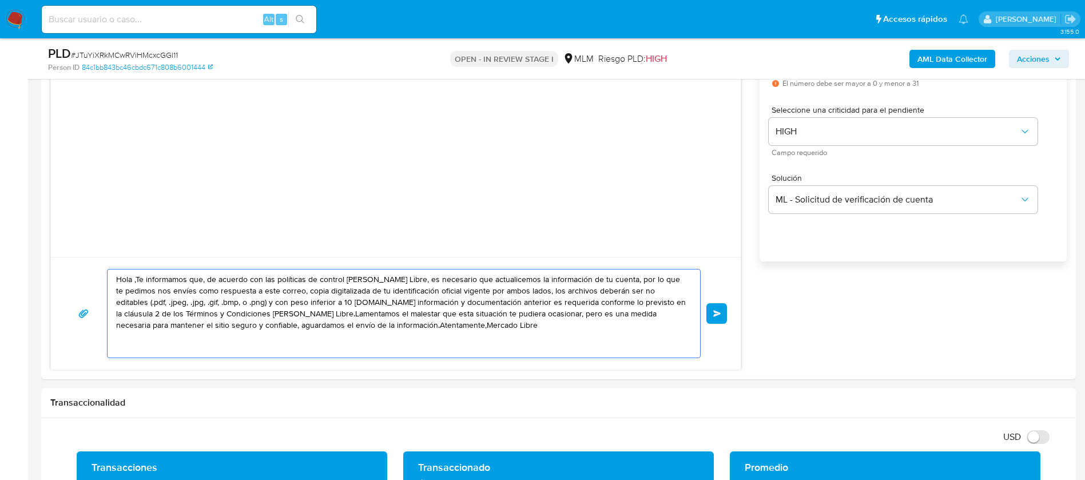
drag, startPoint x: 524, startPoint y: 336, endPoint x: 0, endPoint y: 240, distance: 533.2
paste textarea "ESTIMADO VICTOR SILVA SORIANO Te comunicamos que se ha identificado un cambio e…"
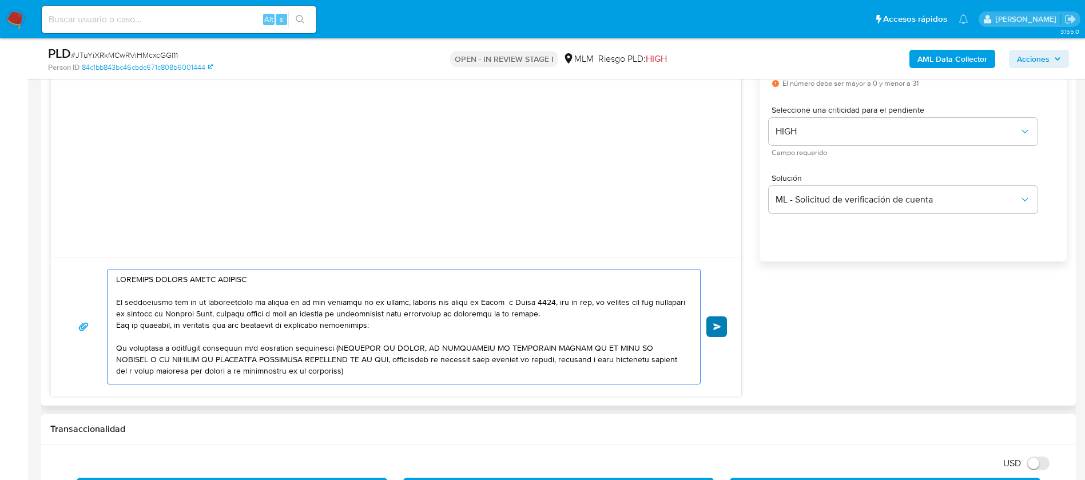
type textarea "ESTIMADO VICTOR SILVA SORIANO Te comunicamos que se ha identificado un cambio e…"
click at [717, 324] on span "Enviar" at bounding box center [717, 326] width 8 height 7
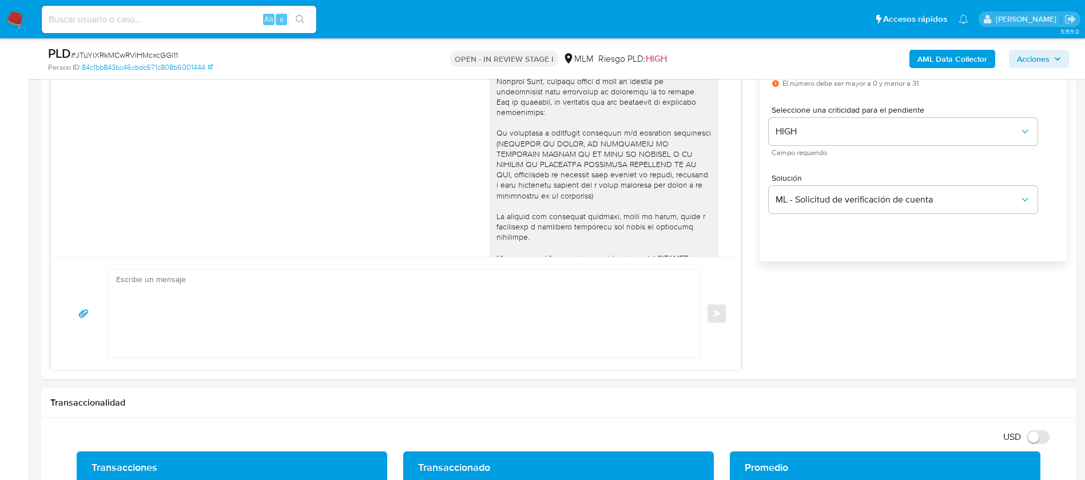
scroll to position [116, 0]
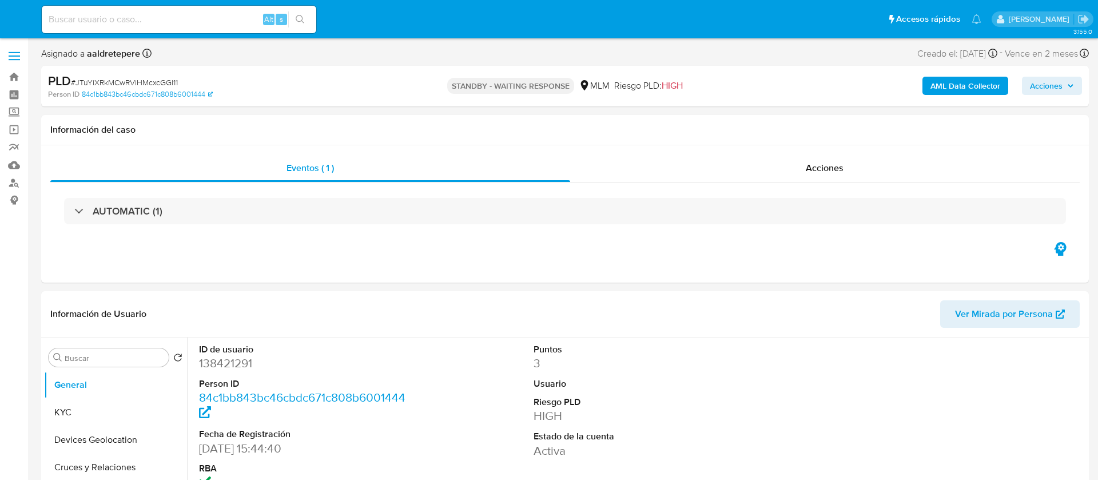
select select "10"
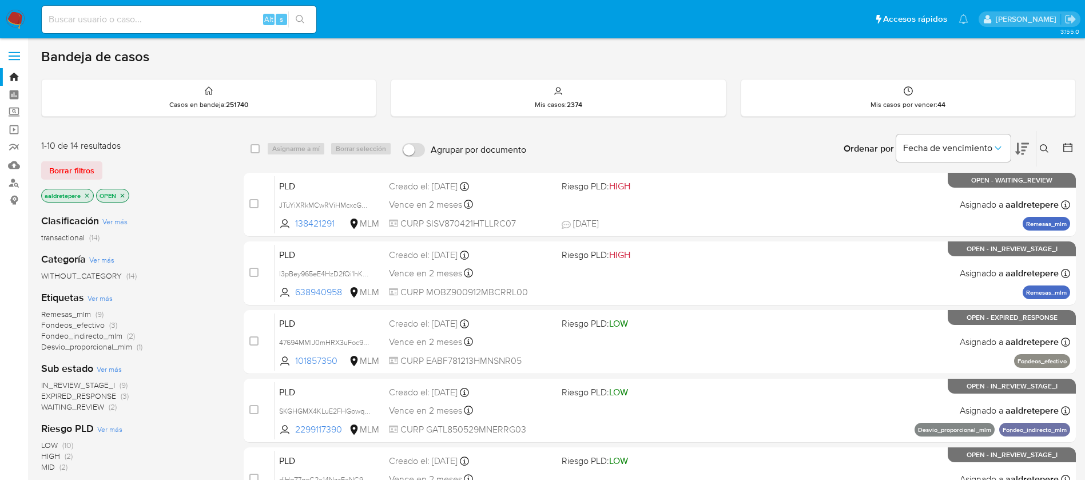
drag, startPoint x: 174, startPoint y: 35, endPoint x: 173, endPoint y: 26, distance: 8.6
click at [173, 31] on div "Alt s" at bounding box center [179, 19] width 275 height 32
click at [172, 22] on input at bounding box center [179, 19] width 275 height 15
paste input "1779807373"
type input "1779807373"
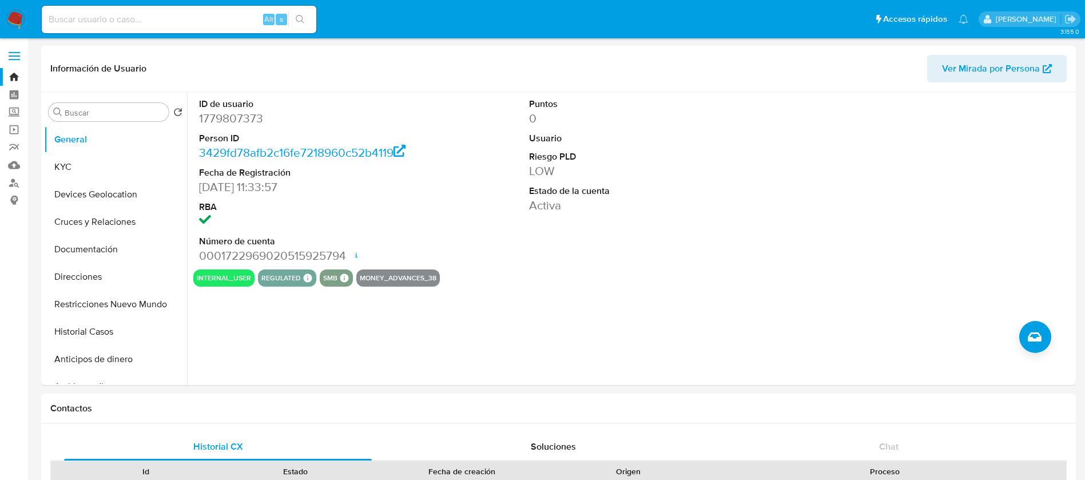
select select "10"
click at [114, 159] on button "KYC" at bounding box center [111, 166] width 134 height 27
